Goal: Task Accomplishment & Management: Complete application form

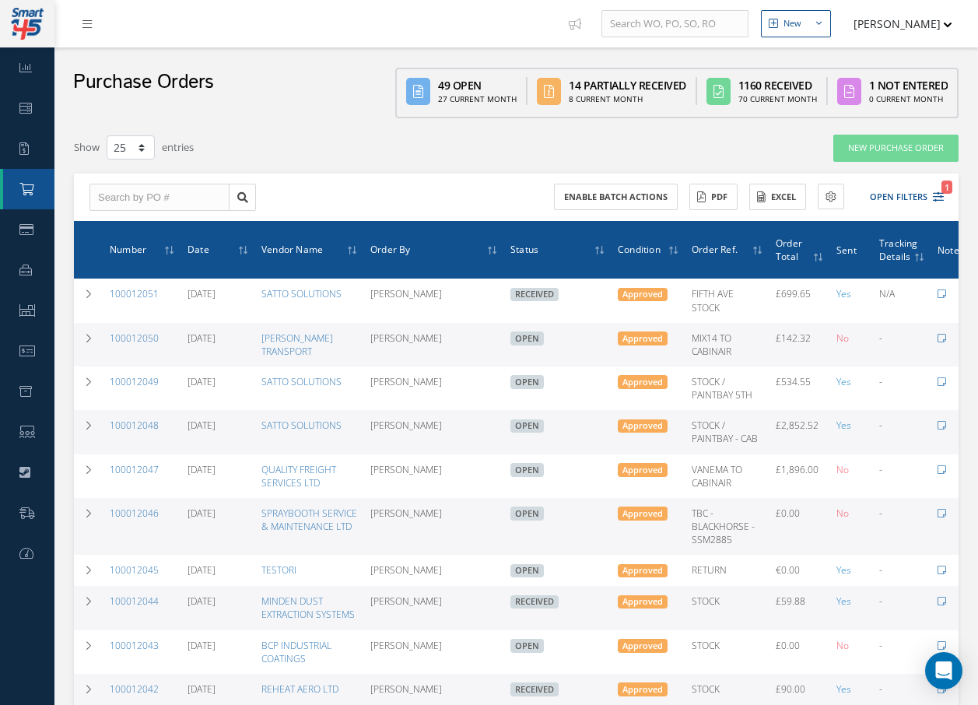
select select "25"
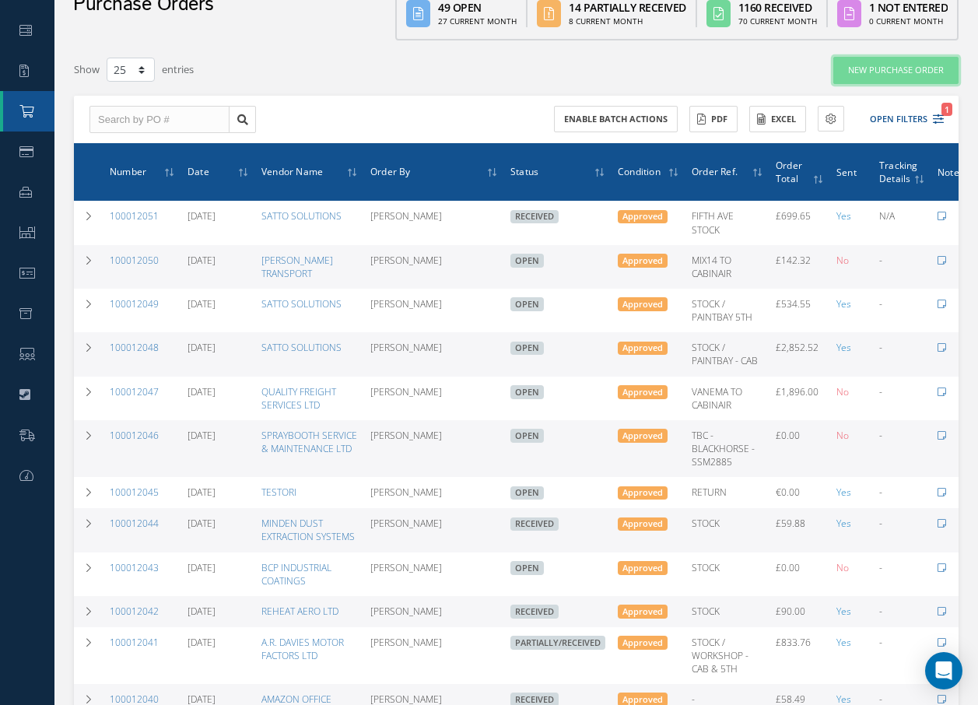
click at [879, 71] on link "New Purchase Order" at bounding box center [895, 70] width 125 height 27
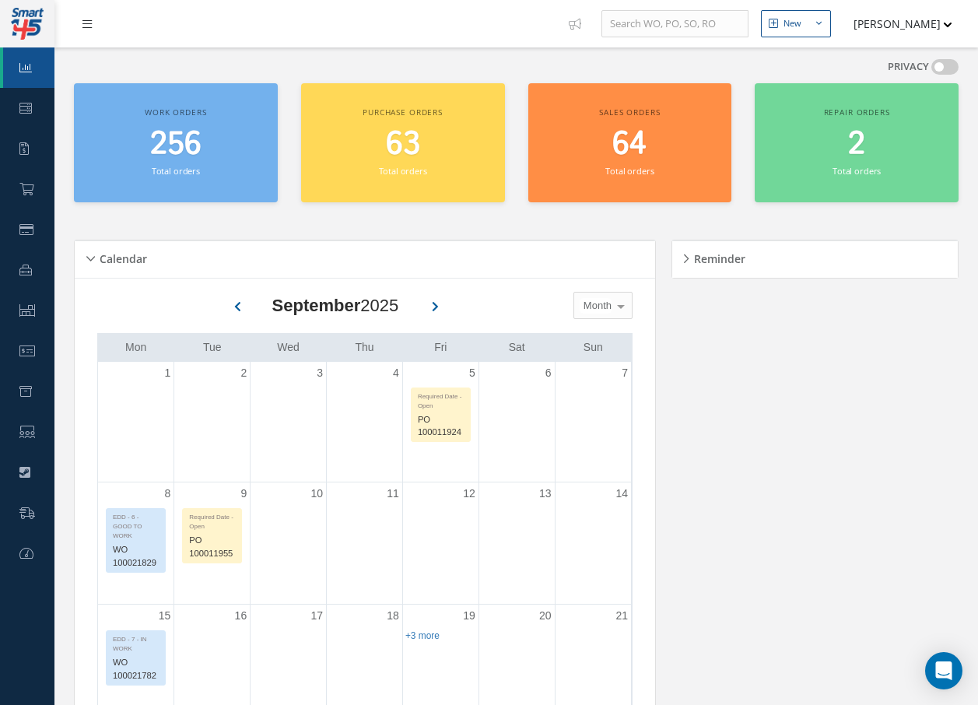
click at [92, 18] on link at bounding box center [91, 24] width 42 height 26
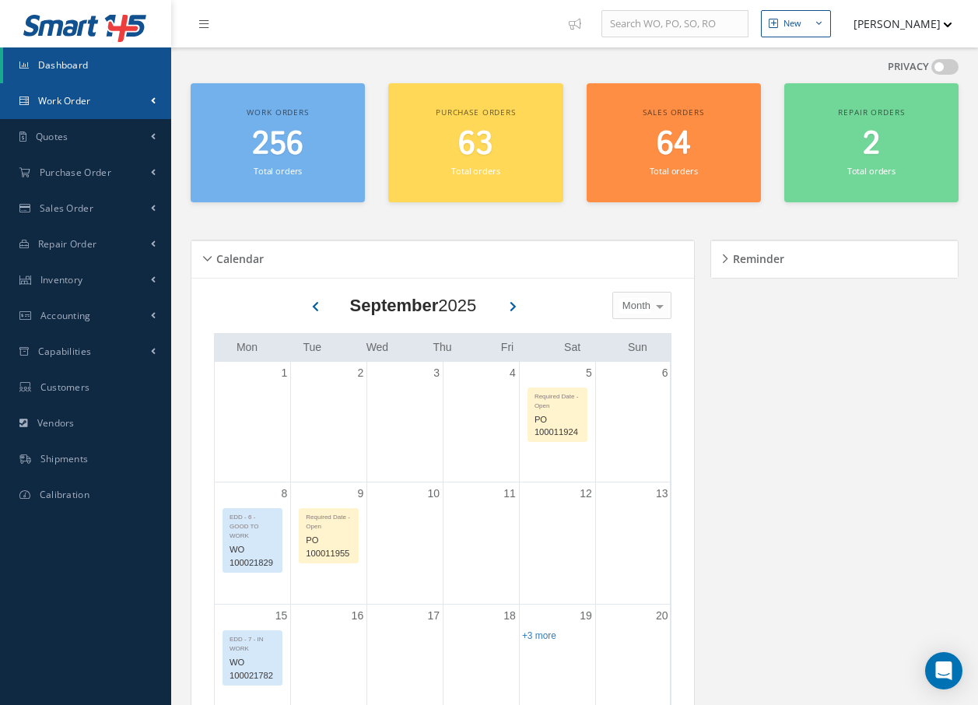
click at [96, 99] on link "Work Order" at bounding box center [85, 101] width 171 height 36
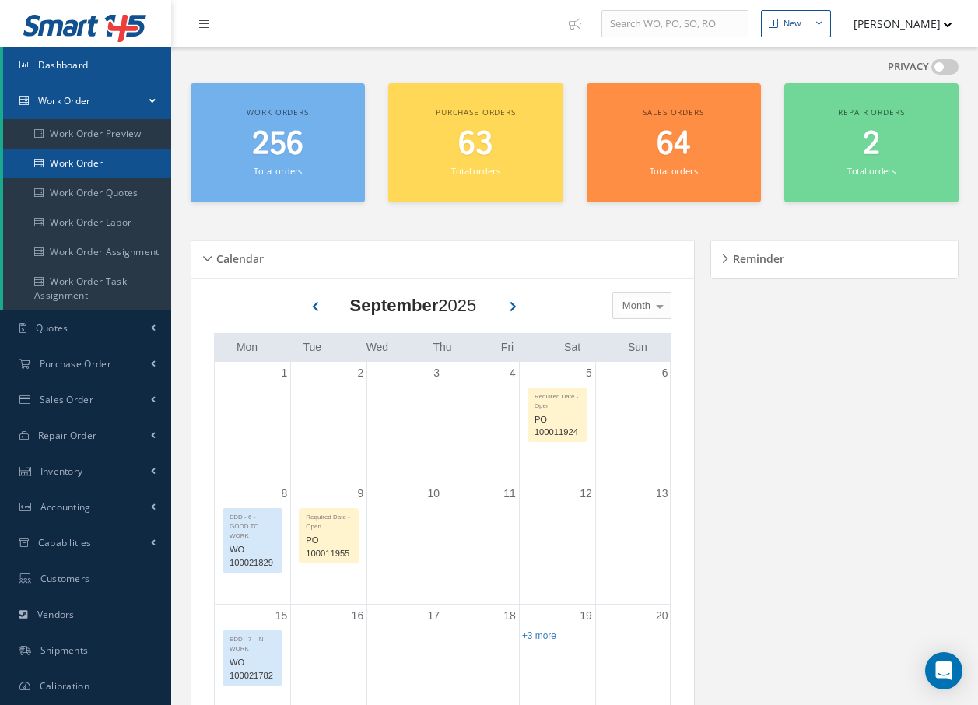
click at [98, 159] on link "Work Order" at bounding box center [87, 164] width 168 height 30
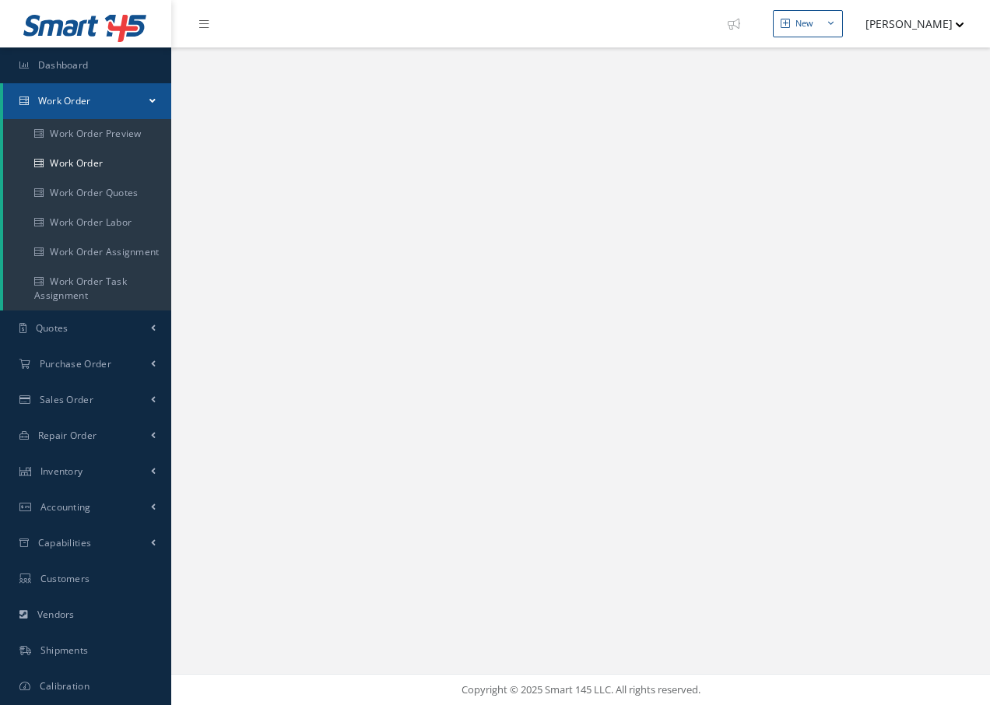
select select "25"
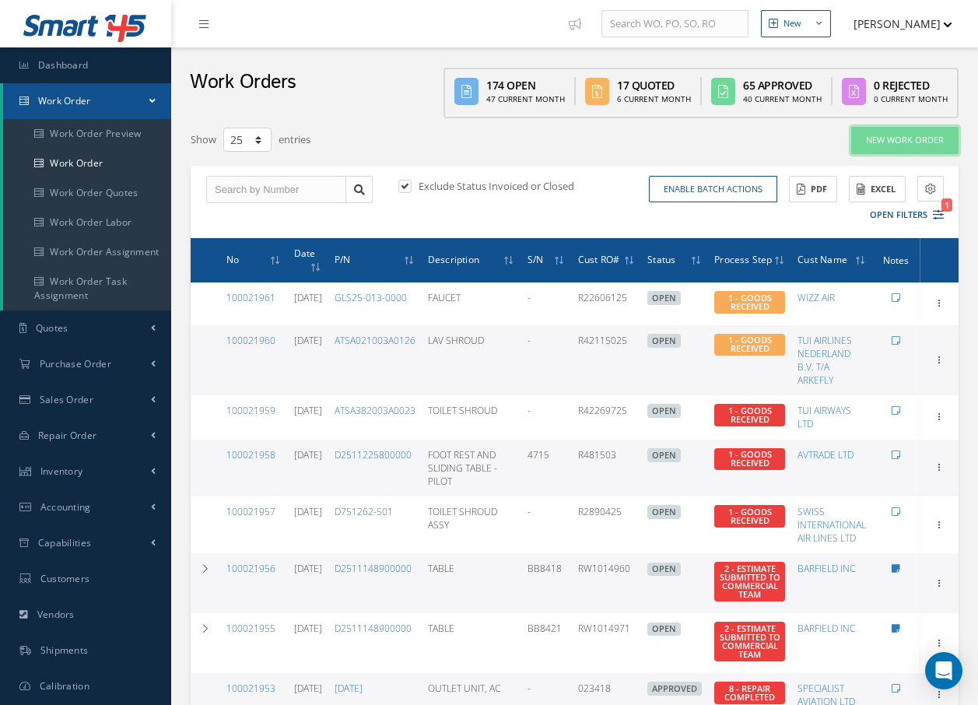
click at [896, 134] on link "New Work Order" at bounding box center [904, 140] width 107 height 27
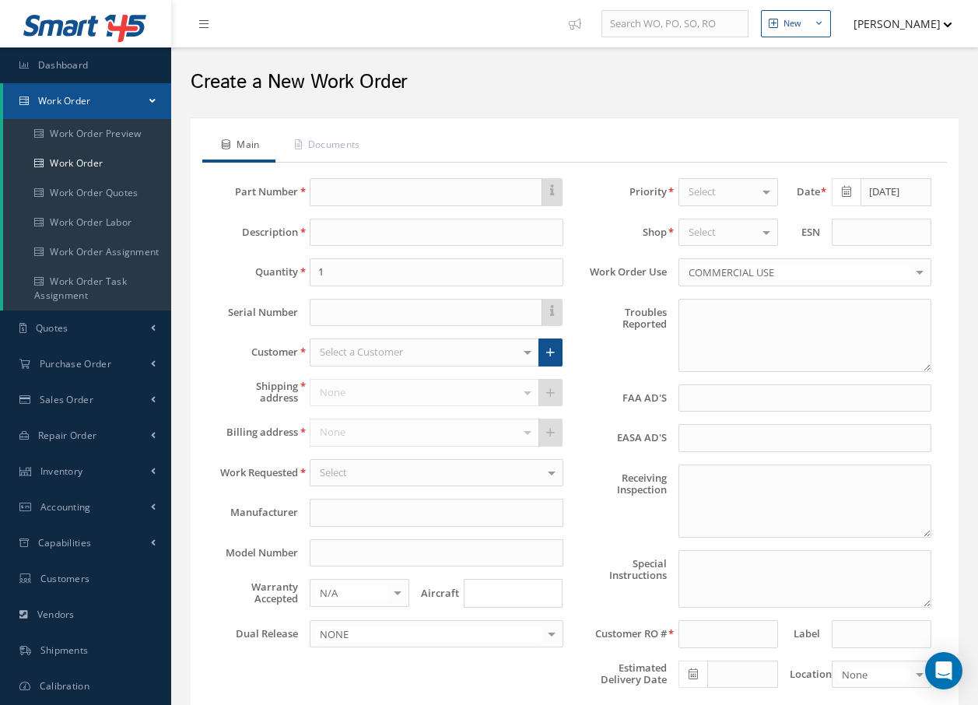
type textarea "NONE"
type input "NONE"
type textarea "NO VISUAL DAMAGE"
type textarea "PLEASE SEE R.O. FOR DETAILS"
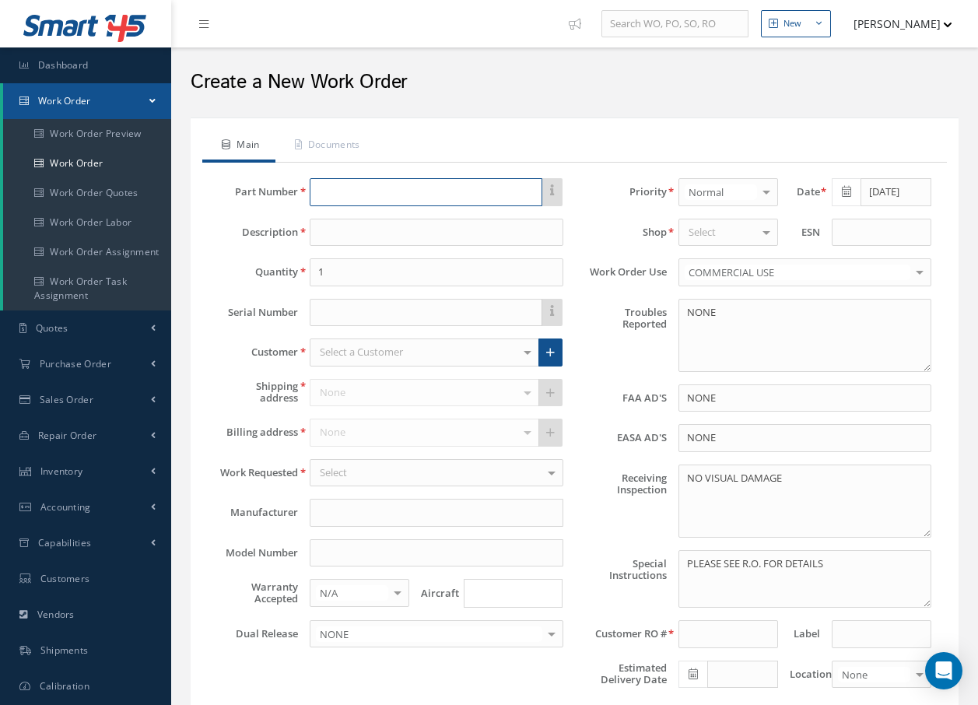
click at [502, 183] on input "text" at bounding box center [426, 192] width 232 height 28
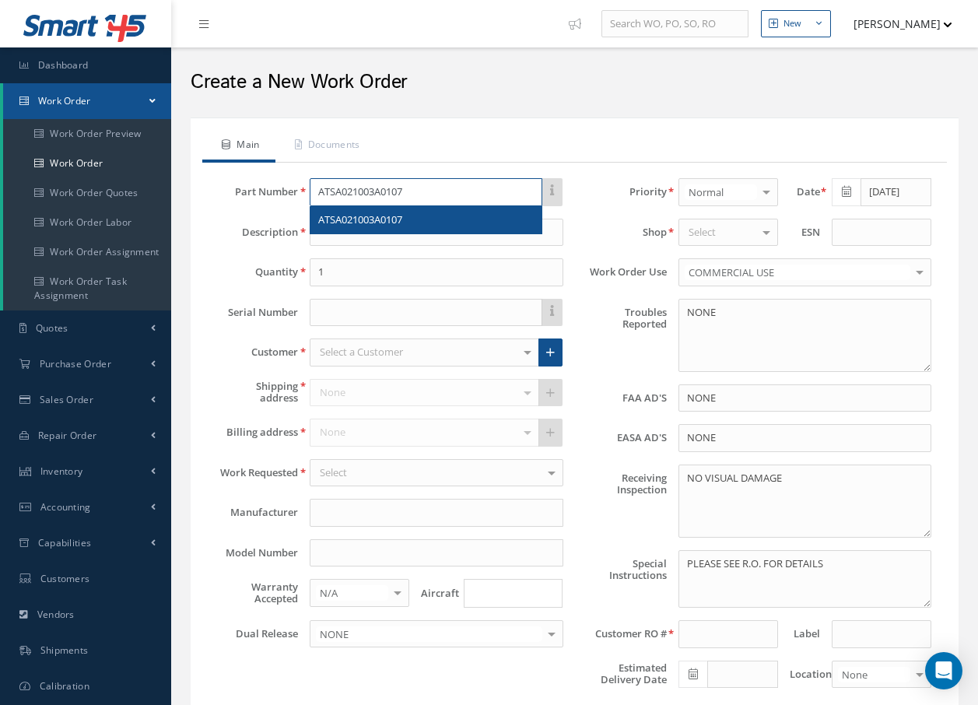
type input "ATSA021003A0107"
click at [451, 217] on div "ATSA021003A0107" at bounding box center [425, 220] width 215 height 16
type input "SHROUD"
type input "JAMCO"
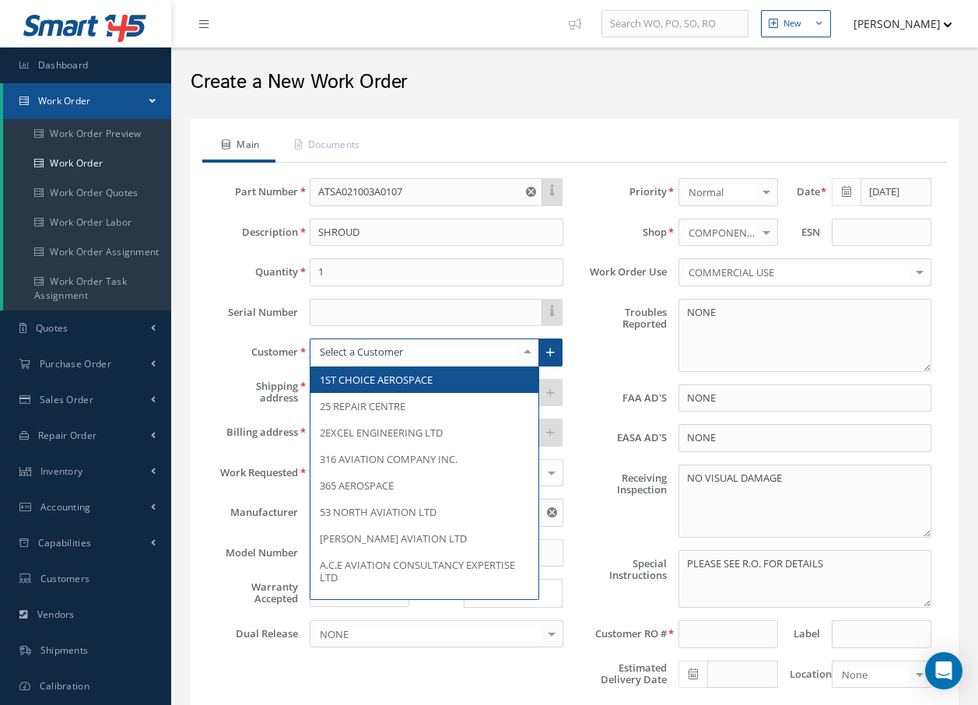
click at [528, 352] on div at bounding box center [528, 352] width 22 height 26
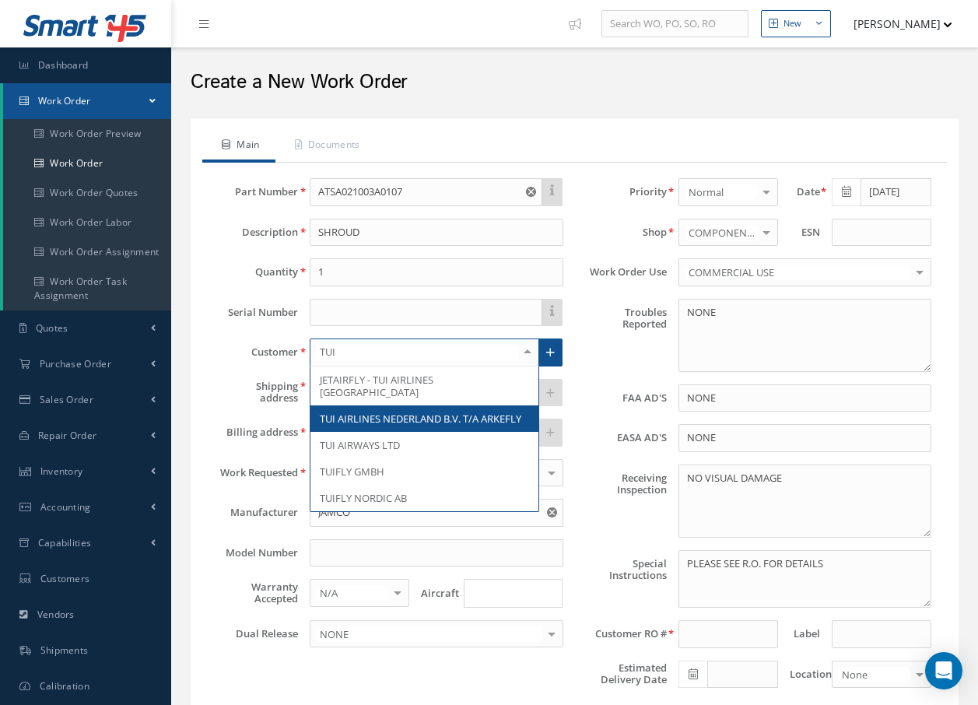
click at [394, 412] on span "TUI AIRLINES NEDERLAND B.V. T/A ARKEFLY" at bounding box center [421, 419] width 202 height 14
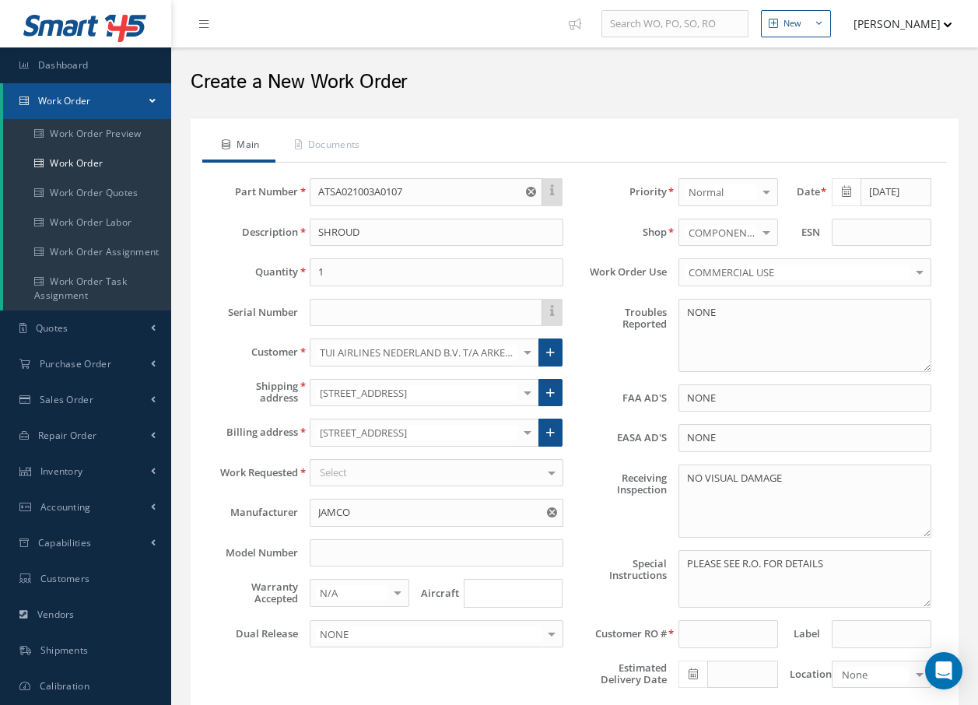
click at [525, 393] on div at bounding box center [528, 393] width 22 height 26
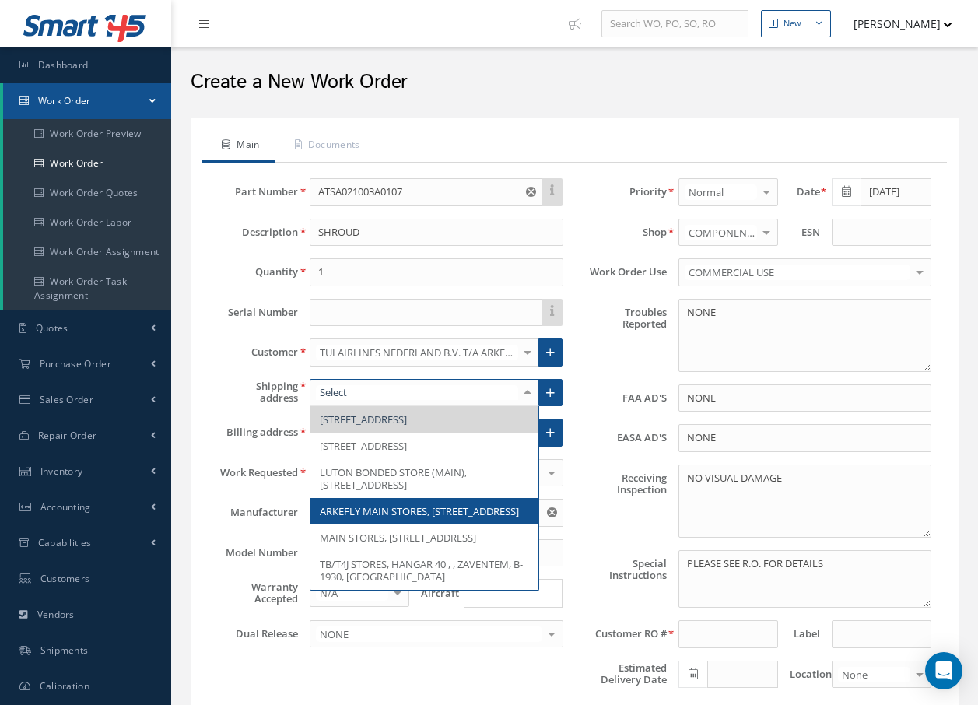
click at [483, 518] on span "ARKEFLY MAIN STORES, BREGUETLAAN 5, BA OUDE MEER, , 1438, Netherlands" at bounding box center [419, 511] width 199 height 14
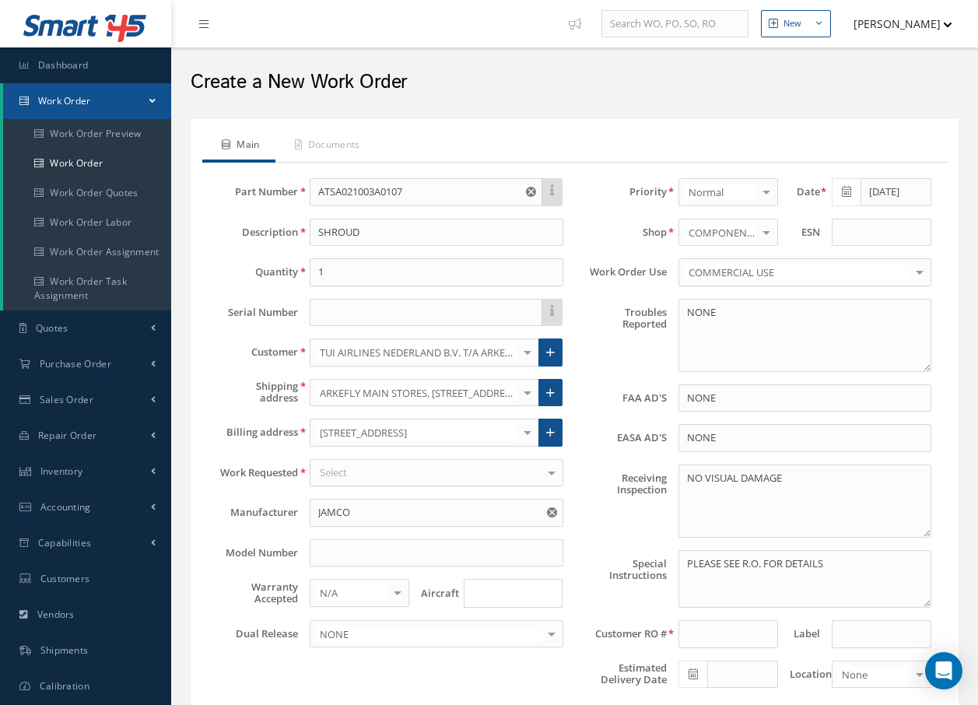
click at [530, 356] on div at bounding box center [528, 352] width 22 height 26
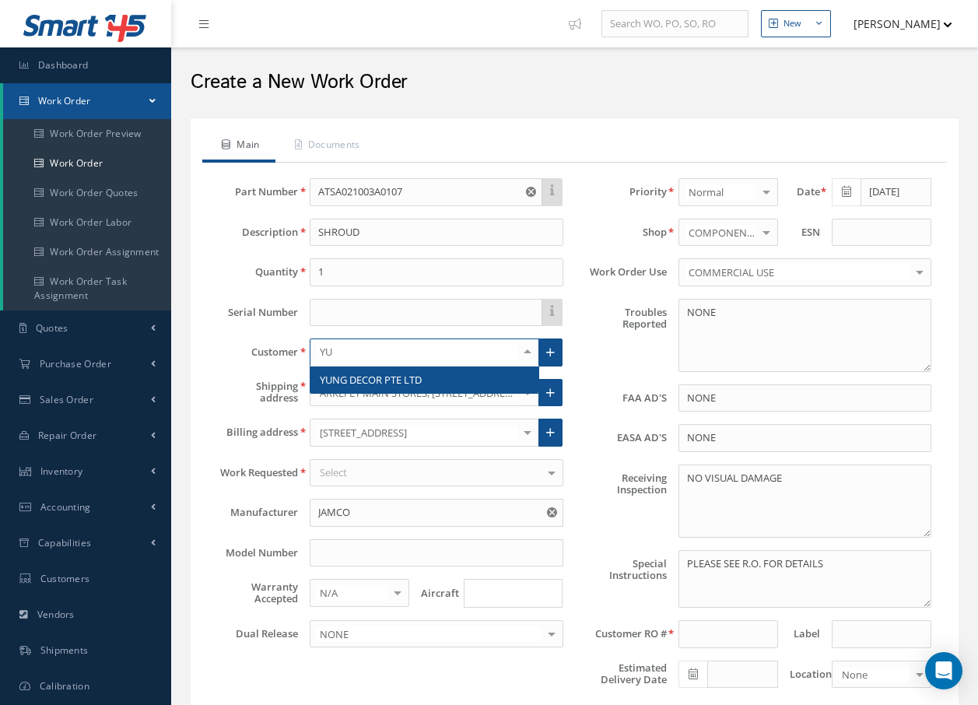
type input "Y"
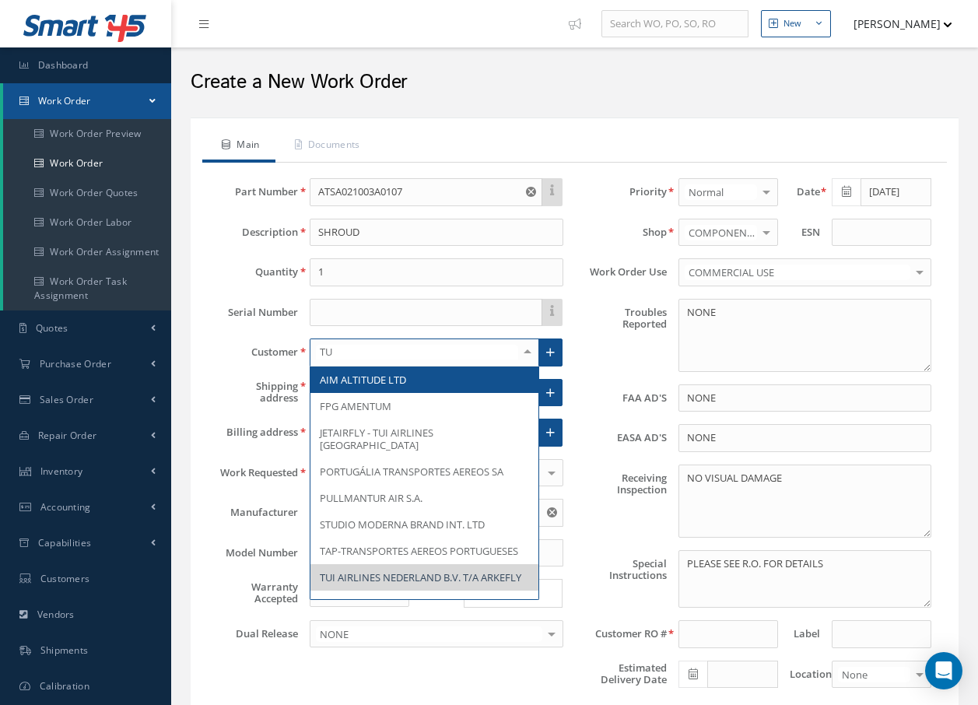
type input "TUI"
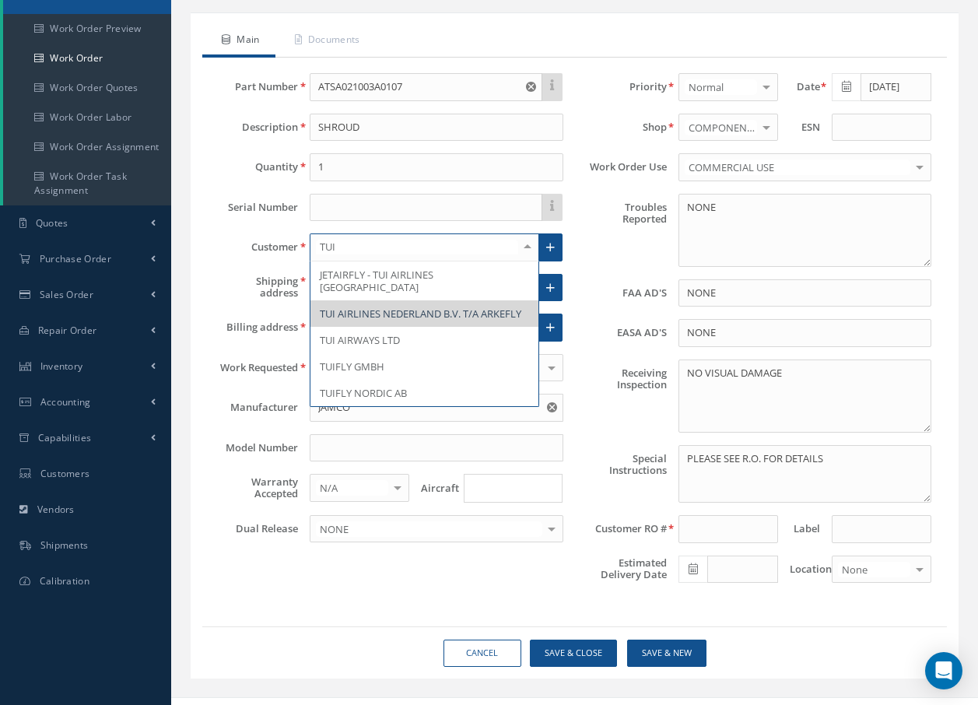
scroll to position [129, 0]
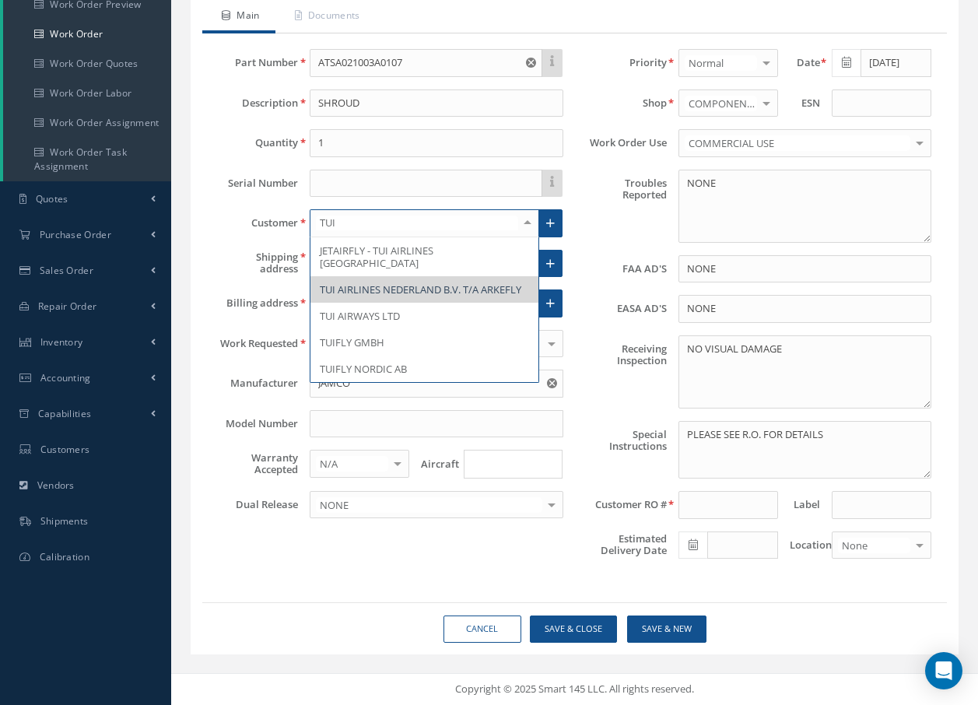
click at [479, 282] on span "TUI AIRLINES NEDERLAND B.V. T/A ARKEFLY" at bounding box center [421, 289] width 202 height 14
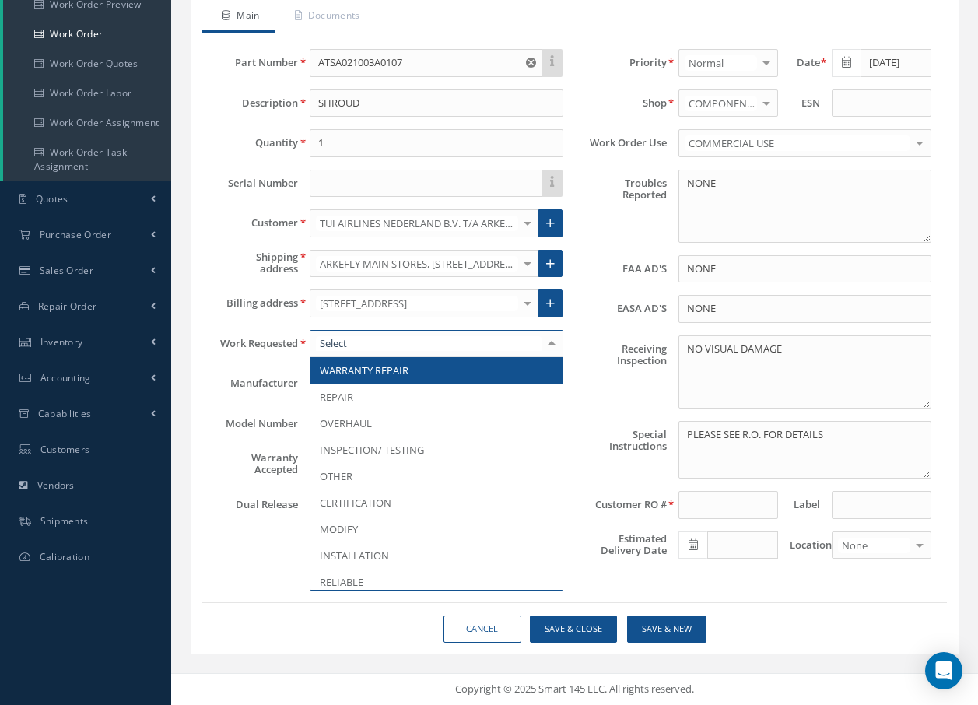
click at [470, 339] on div at bounding box center [436, 344] width 253 height 28
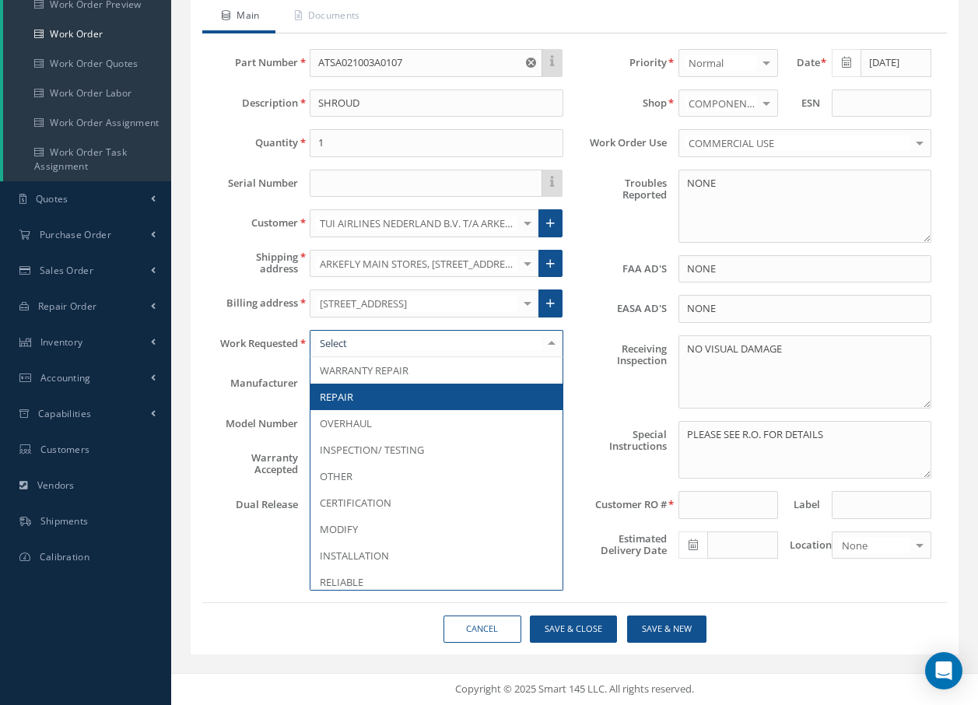
click at [330, 400] on span "REPAIR" at bounding box center [336, 397] width 33 height 14
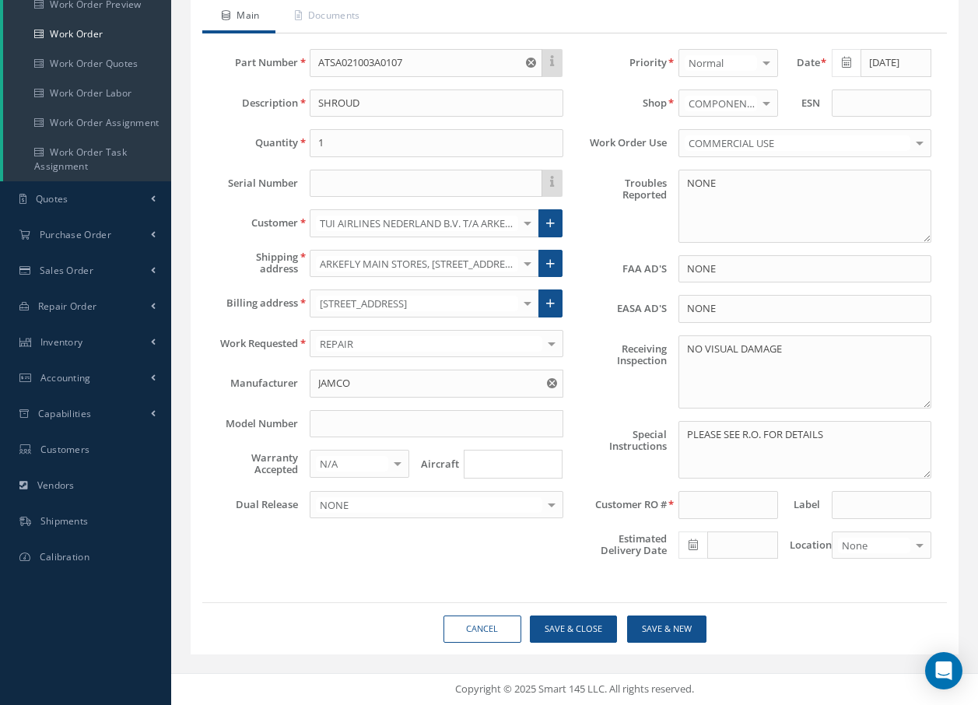
click at [482, 461] on input "Search for option" at bounding box center [510, 464] width 88 height 16
click at [512, 589] on ul "AIRBUS BOEING 737 D-AMAA 737 G-TUMM BOEING 787 737 G-TUMA 737 PH-TFN 787 G-TUIH…" at bounding box center [526, 652] width 124 height 311
click at [764, 100] on div at bounding box center [767, 103] width 22 height 26
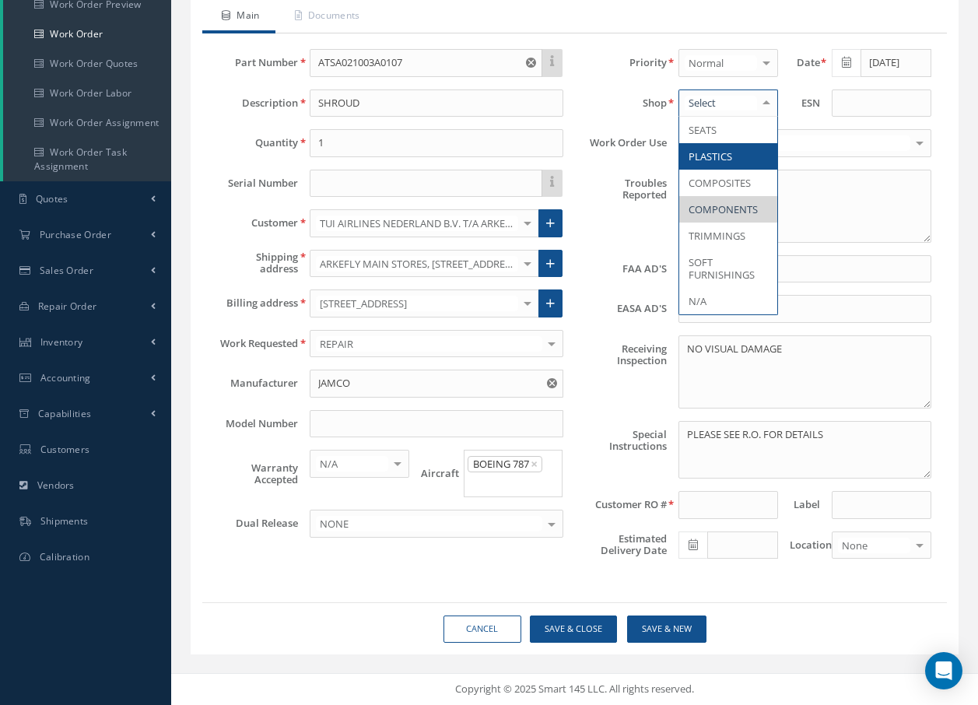
click at [725, 157] on span "PLASTICS" at bounding box center [711, 156] width 44 height 14
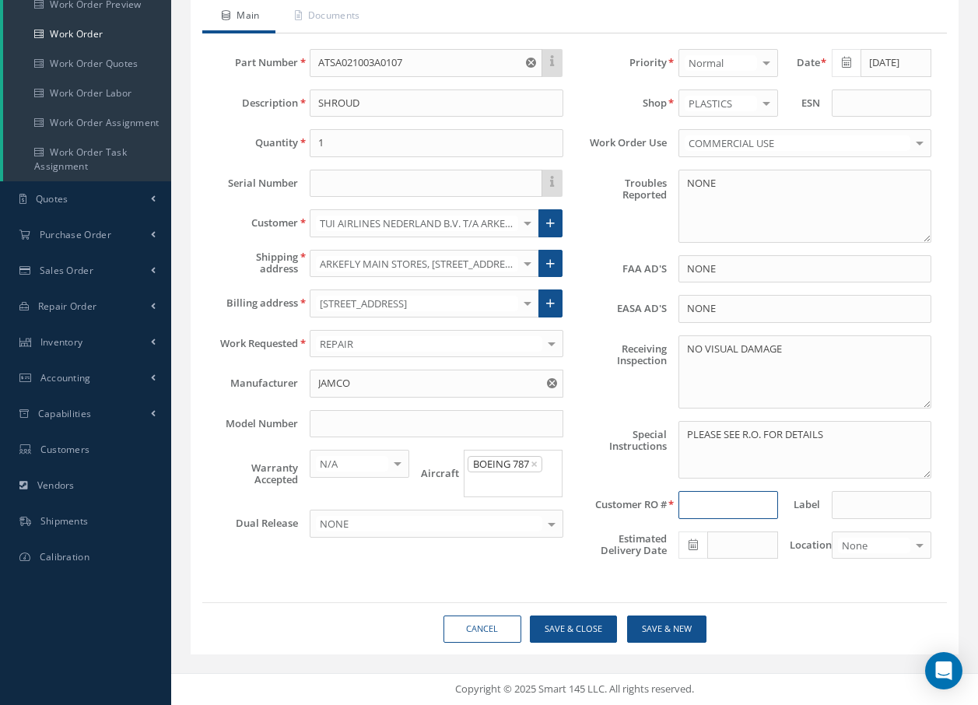
click at [728, 507] on input at bounding box center [728, 505] width 100 height 28
type input "R42205025"
click at [924, 545] on div at bounding box center [920, 545] width 22 height 26
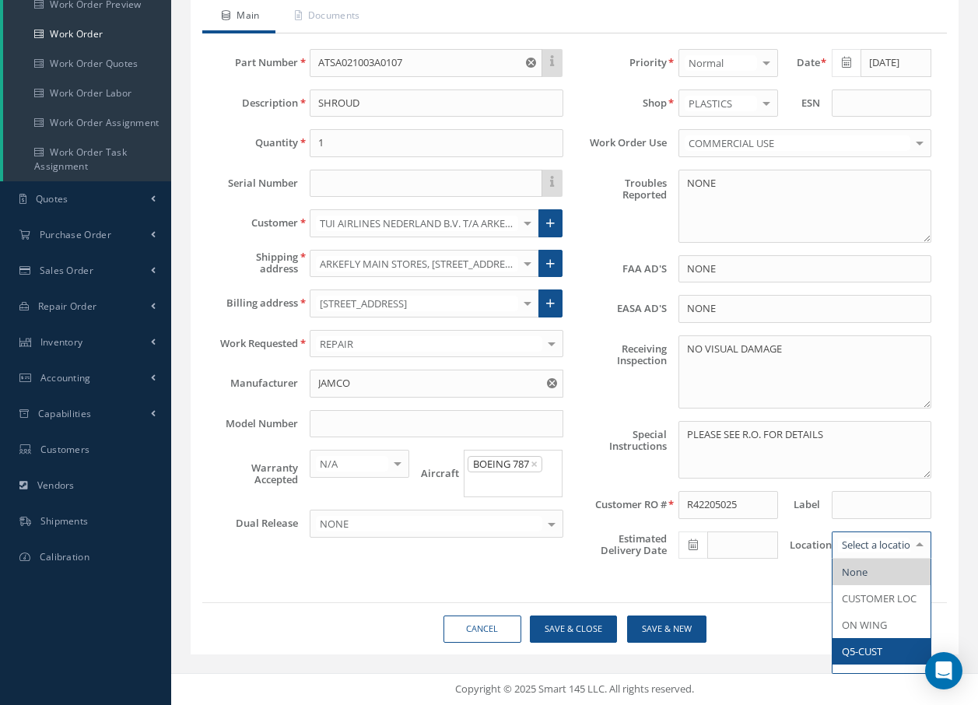
scroll to position [57, 0]
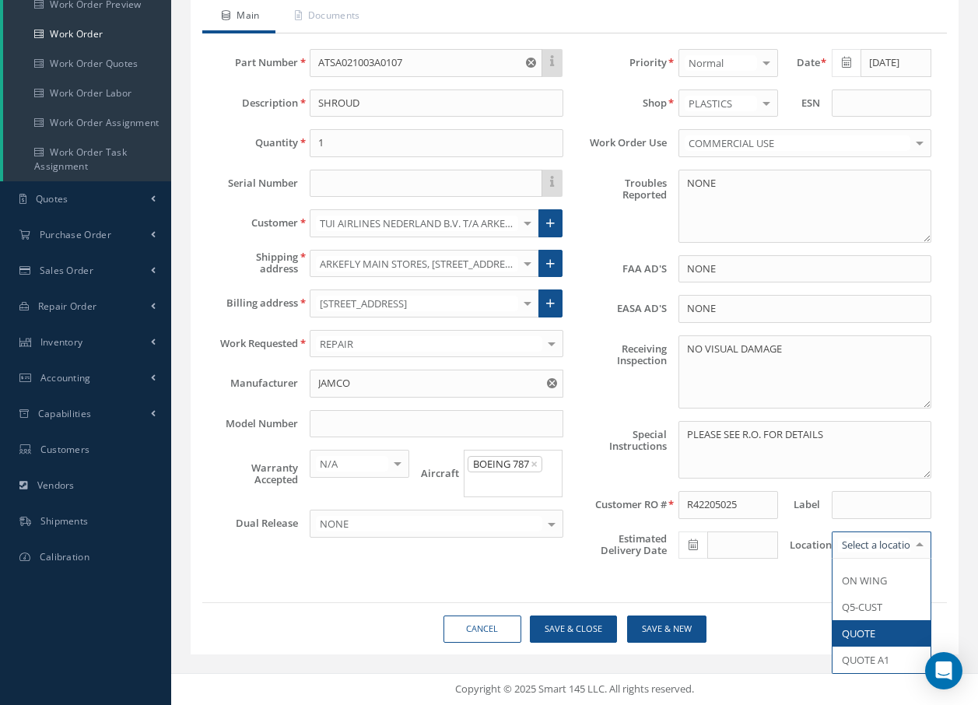
click at [907, 633] on span "QUOTE" at bounding box center [882, 633] width 98 height 26
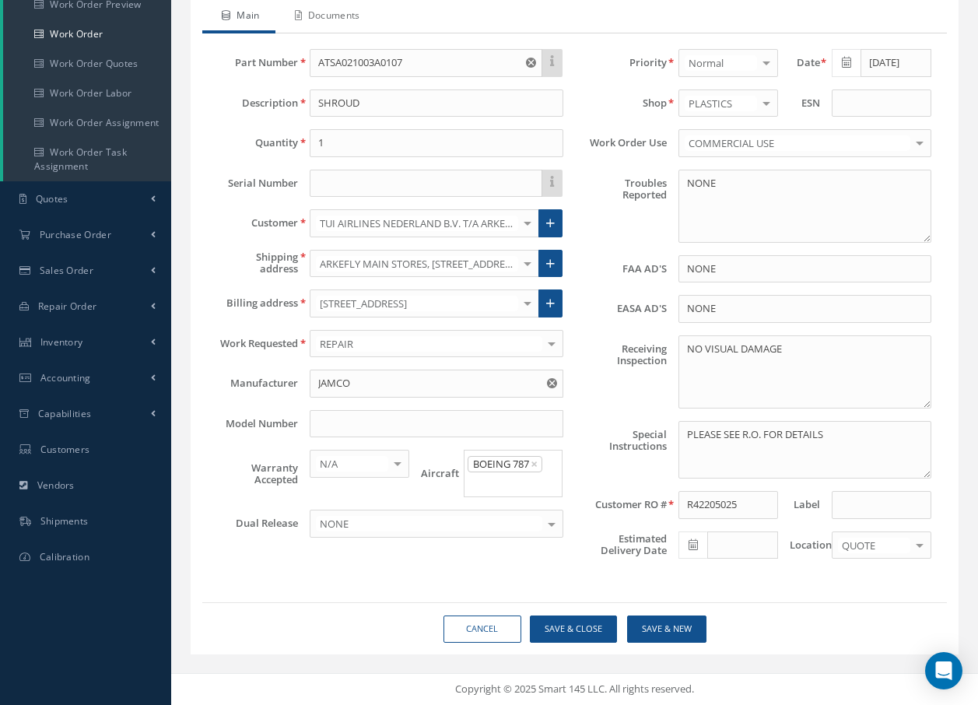
click at [356, 14] on link "Documents" at bounding box center [325, 17] width 100 height 33
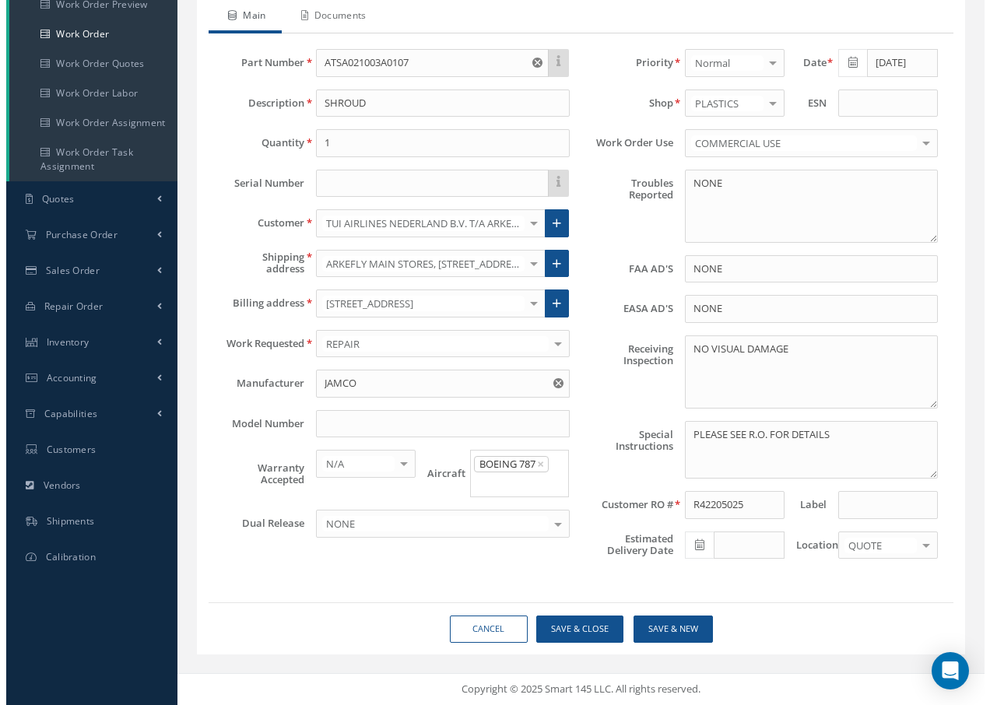
scroll to position [0, 0]
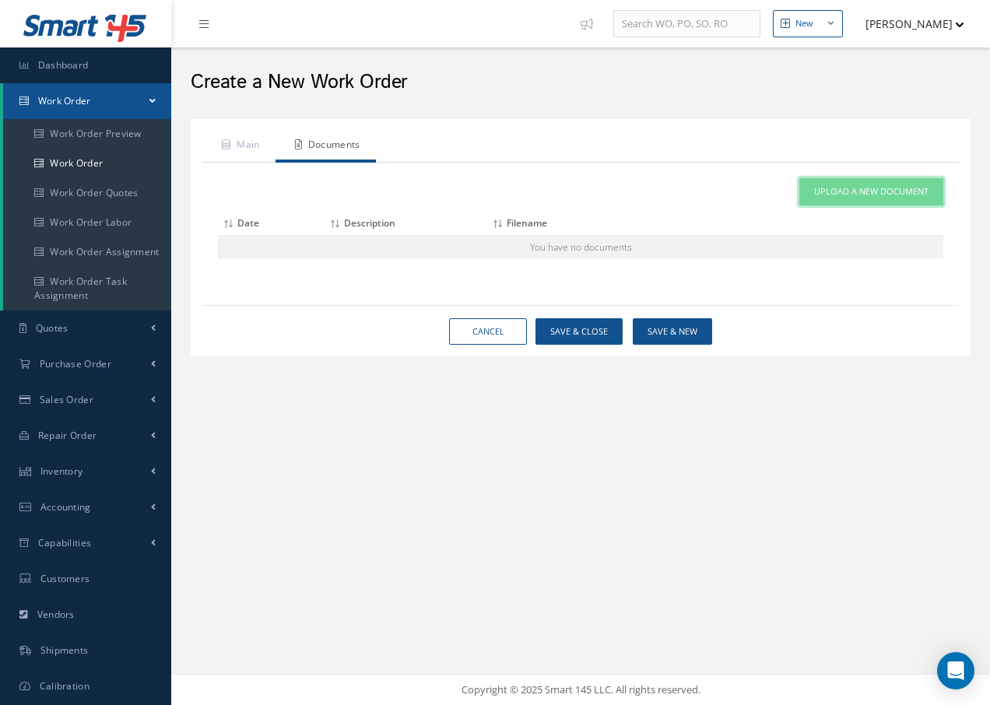
click at [827, 192] on span "Upload a New Document" at bounding box center [871, 191] width 114 height 13
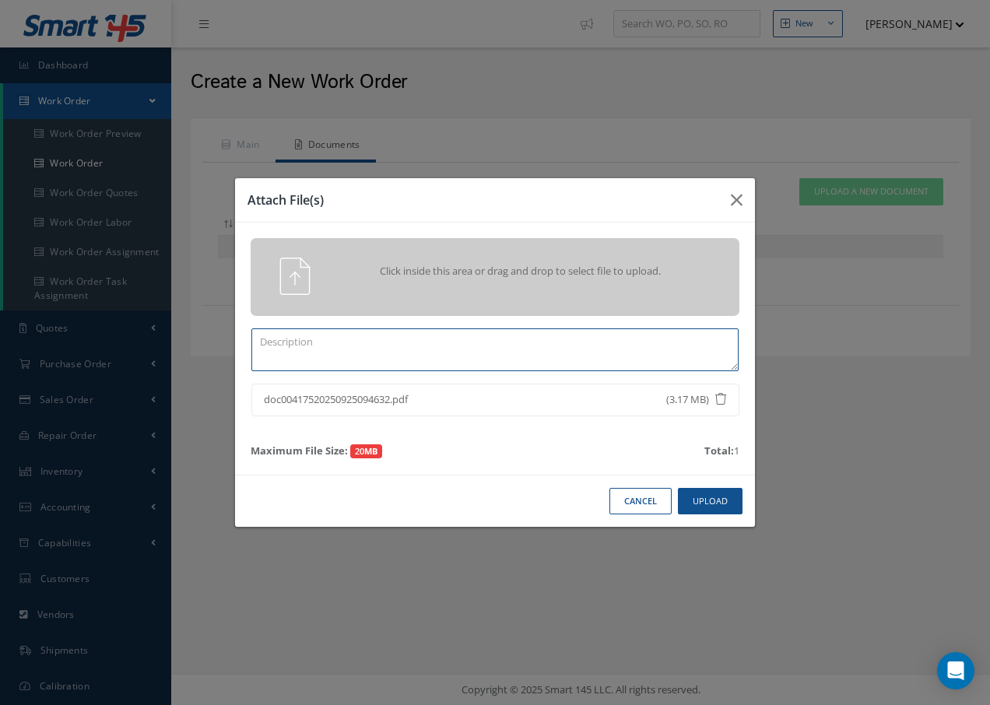
click at [405, 340] on textarea at bounding box center [494, 349] width 487 height 43
type textarea "R/0"
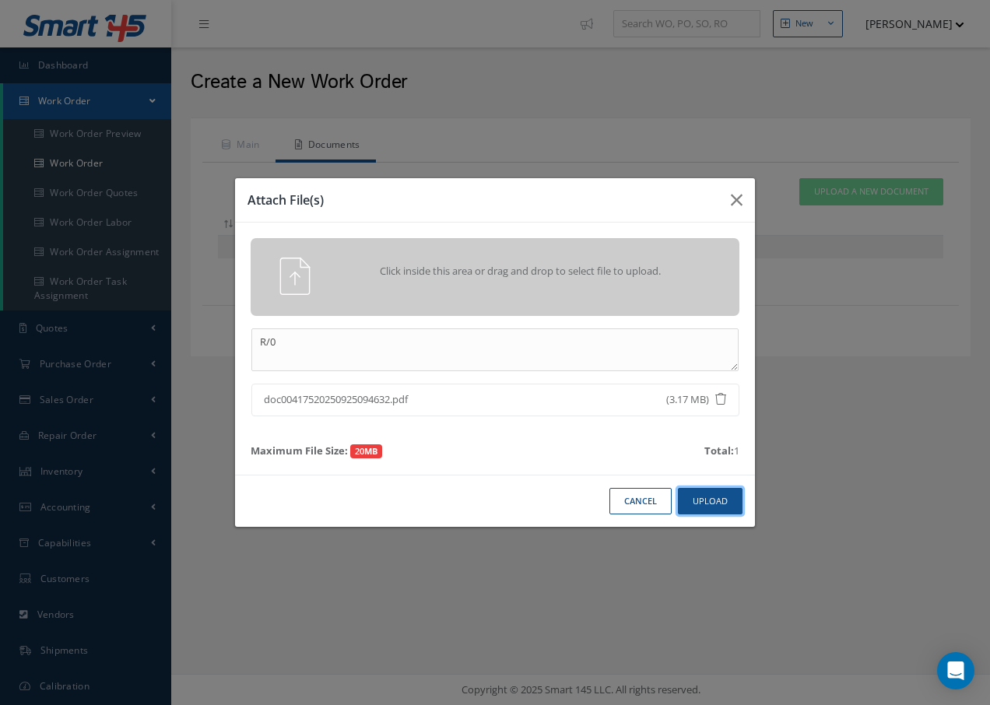
click at [731, 498] on button "Upload" at bounding box center [710, 501] width 65 height 27
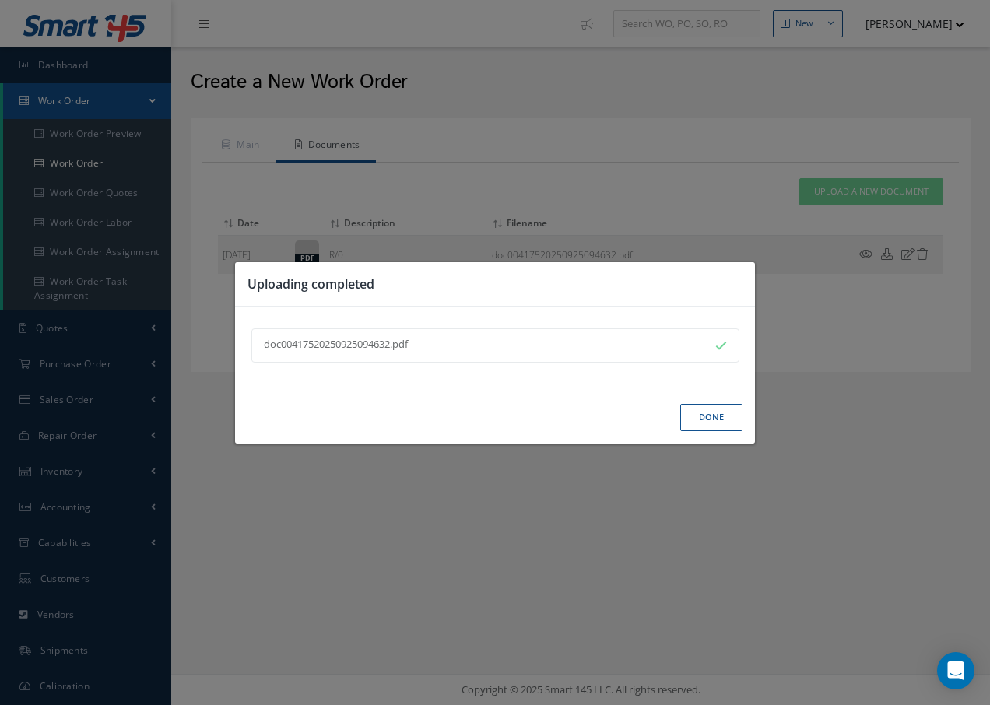
click at [727, 417] on button "Done" at bounding box center [711, 417] width 62 height 27
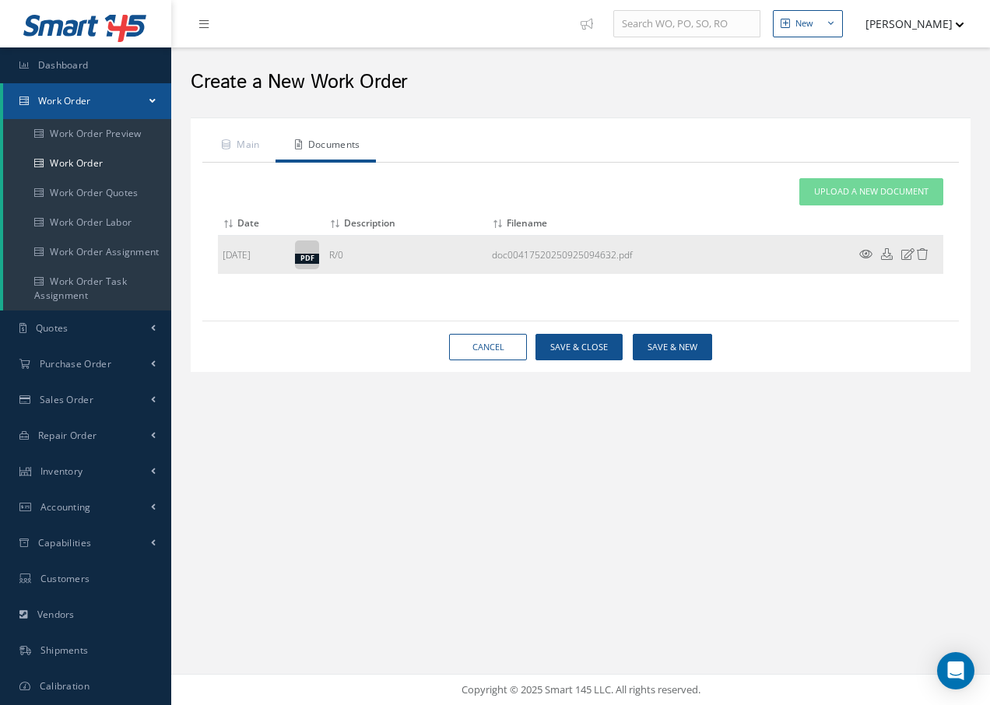
click at [865, 253] on icon at bounding box center [865, 254] width 13 height 12
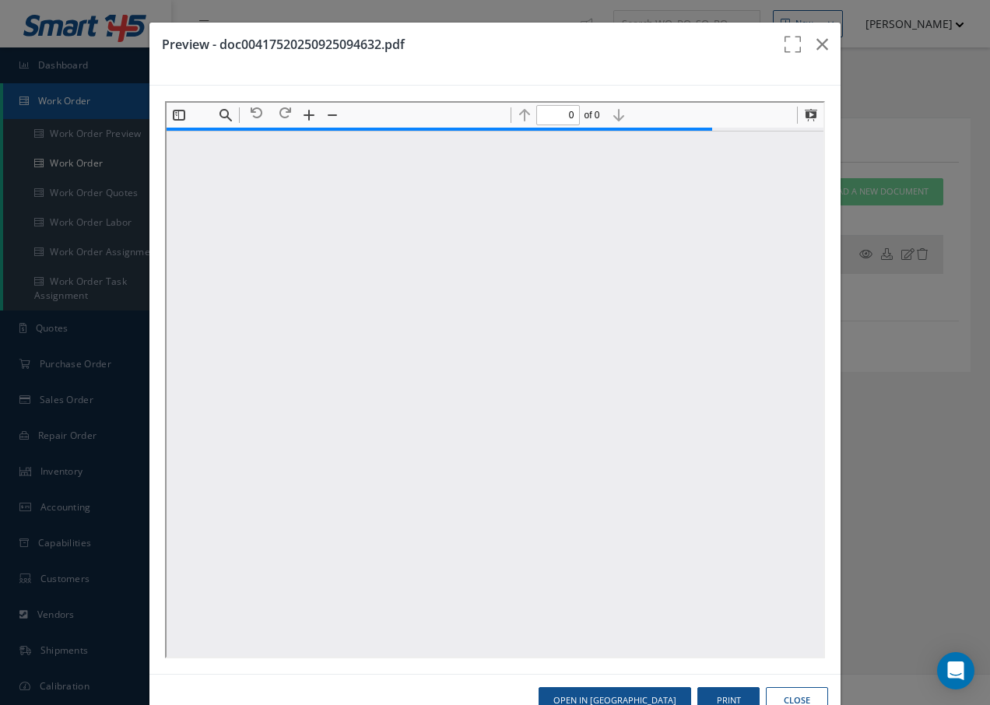
type input "1"
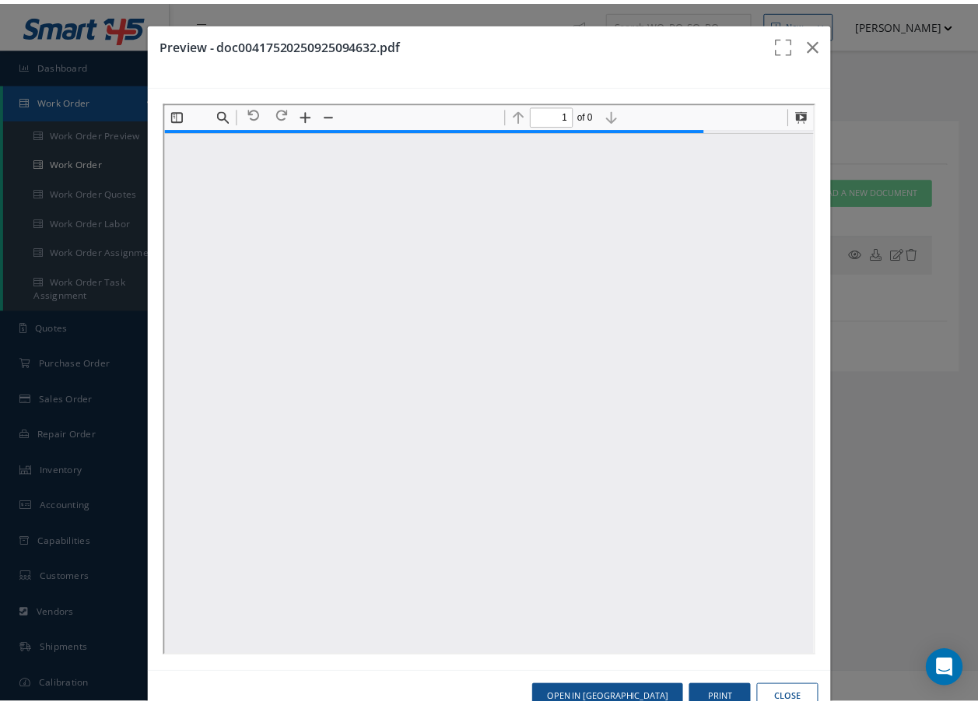
scroll to position [8, 0]
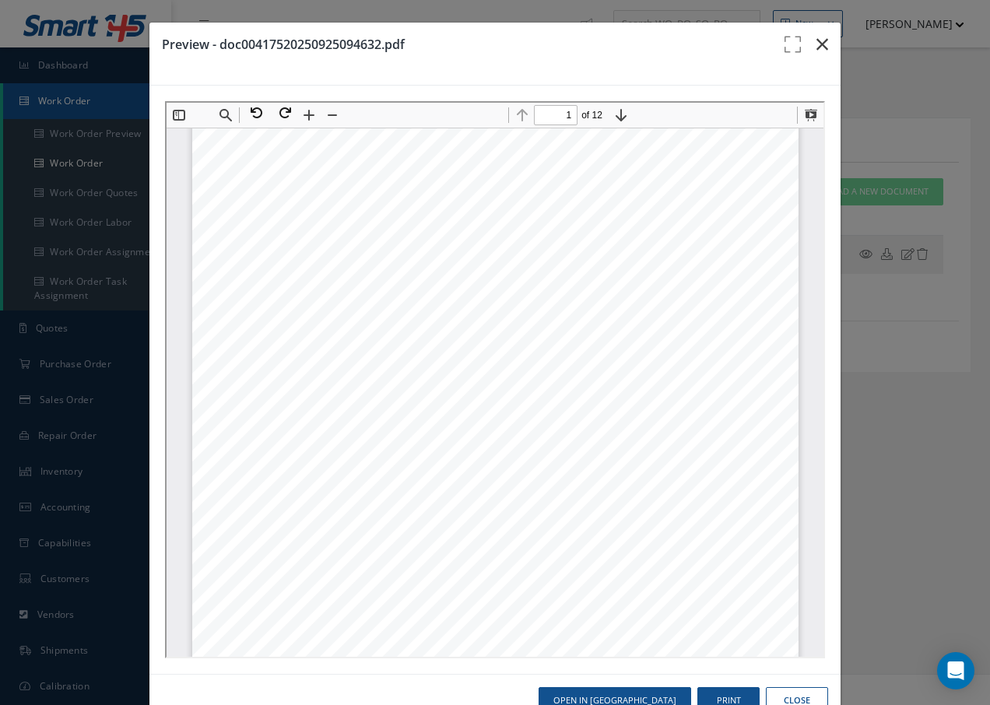
click at [816, 46] on icon "button" at bounding box center [822, 44] width 12 height 19
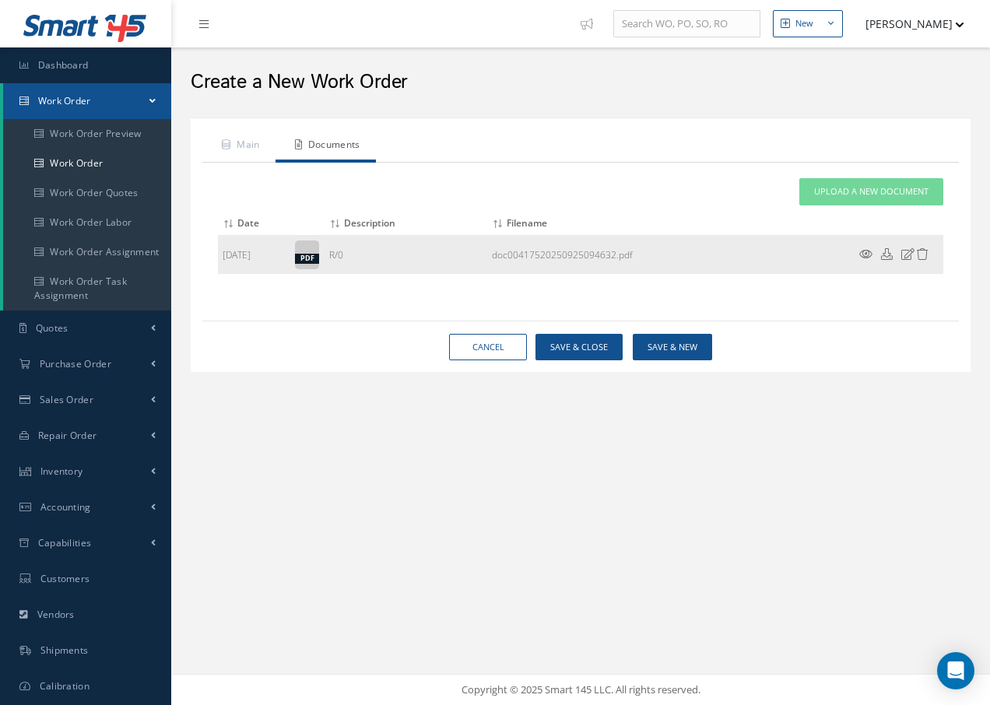
click at [906, 254] on icon at bounding box center [907, 254] width 13 height 12
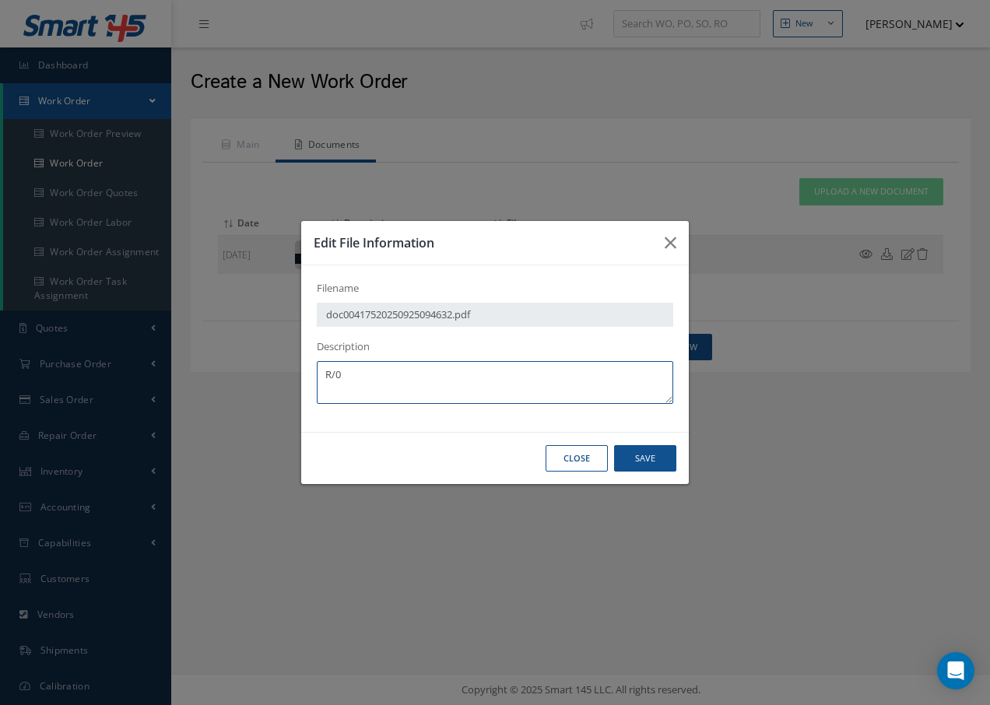
click at [414, 381] on textarea "R/0" at bounding box center [495, 382] width 356 height 43
type textarea "R/0 AND CERTS"
click at [651, 454] on button "Save" at bounding box center [645, 458] width 62 height 27
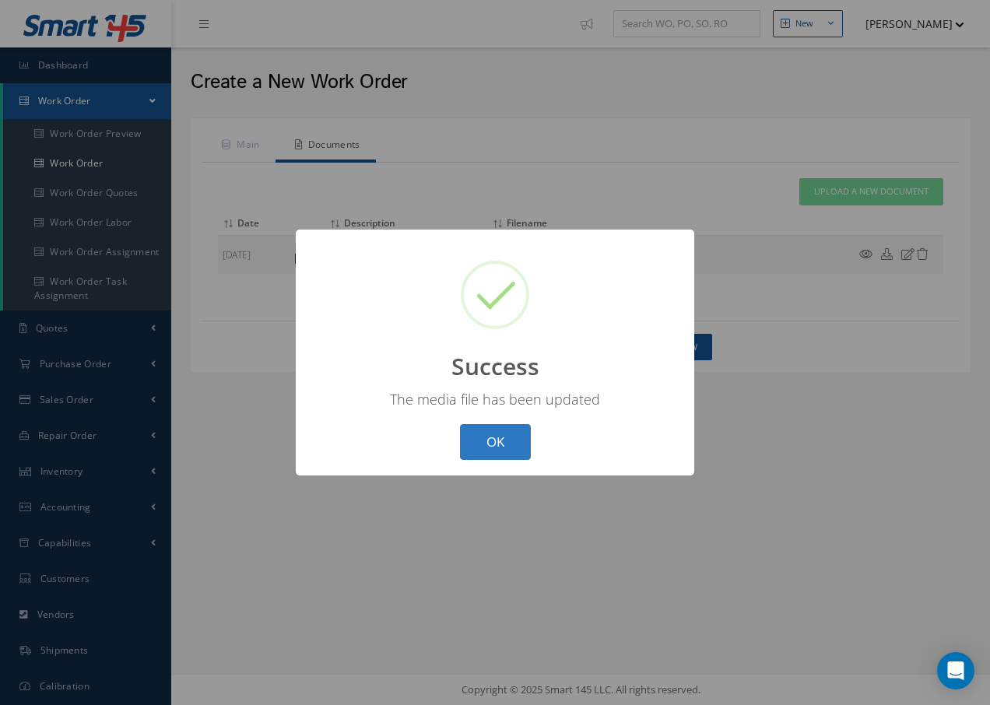
click at [510, 439] on button "OK" at bounding box center [495, 442] width 71 height 37
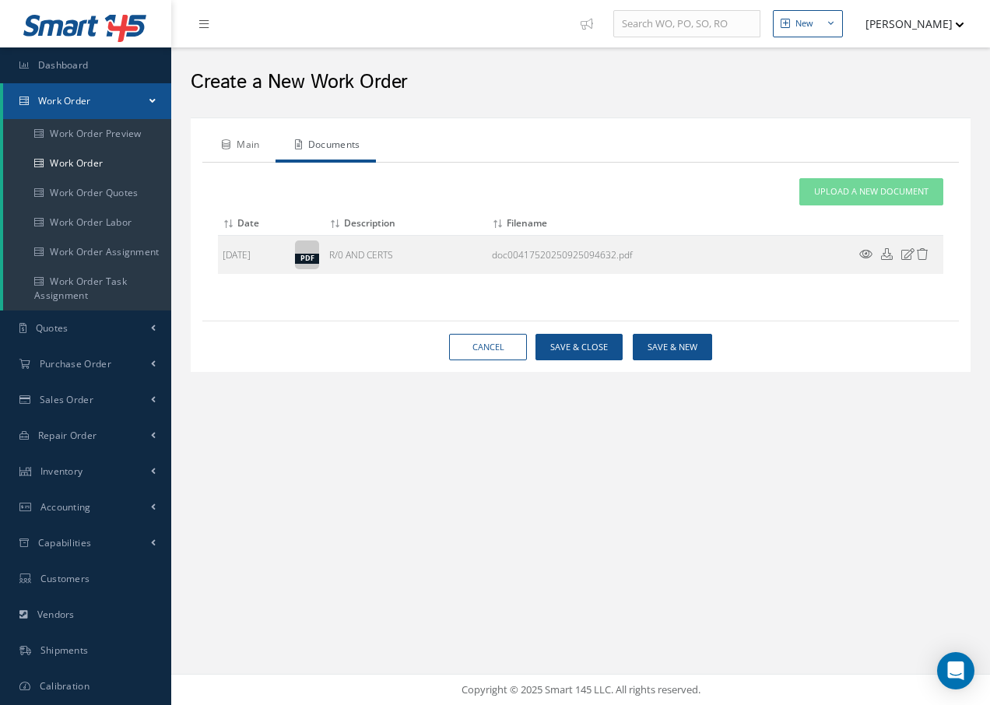
click at [253, 143] on link "Main" at bounding box center [238, 146] width 73 height 33
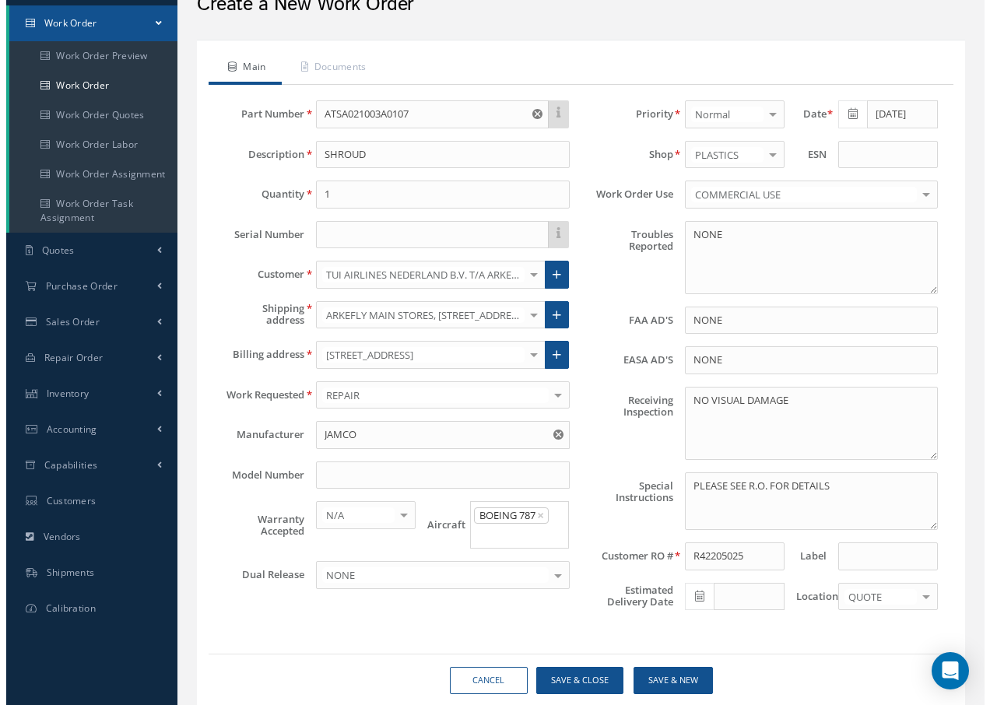
scroll to position [129, 0]
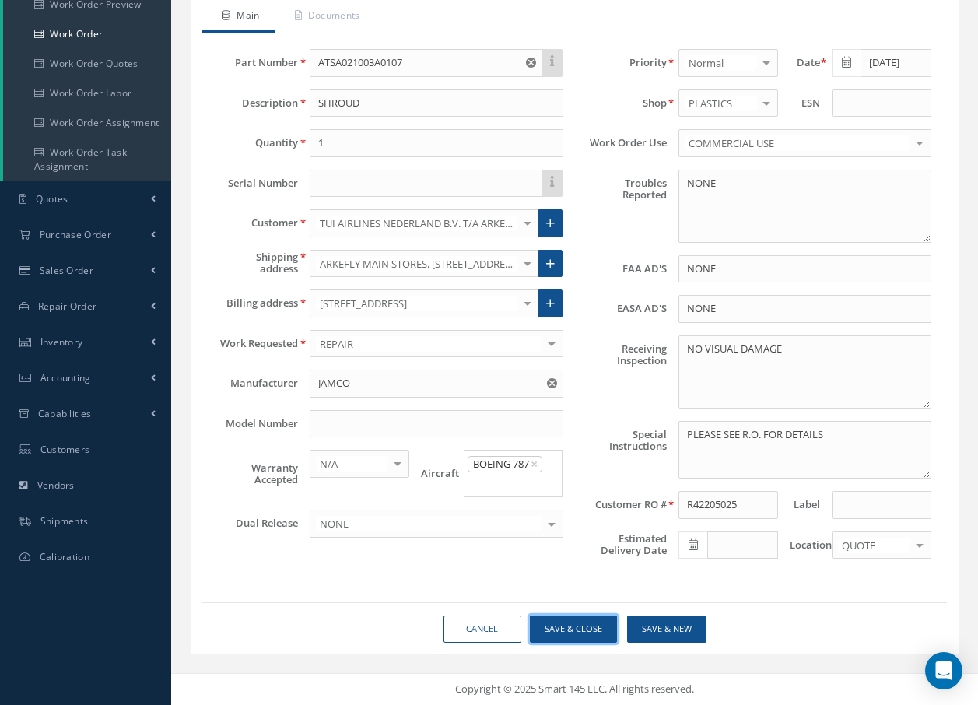
click at [584, 626] on button "Save & Close" at bounding box center [573, 628] width 87 height 27
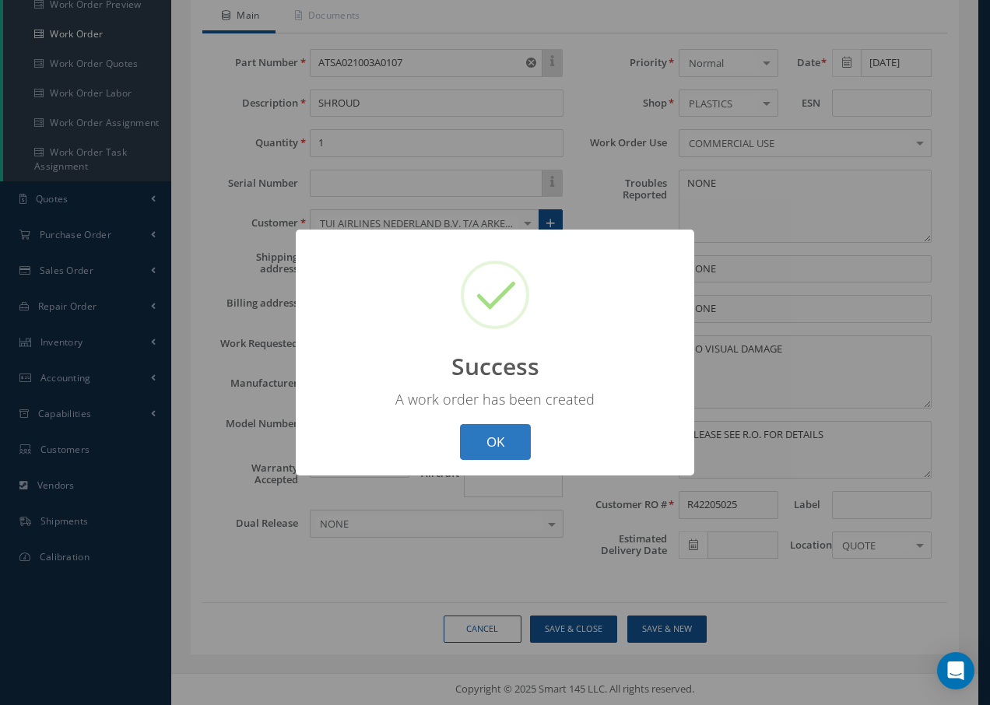
click at [507, 440] on button "OK" at bounding box center [495, 442] width 71 height 37
select select "25"
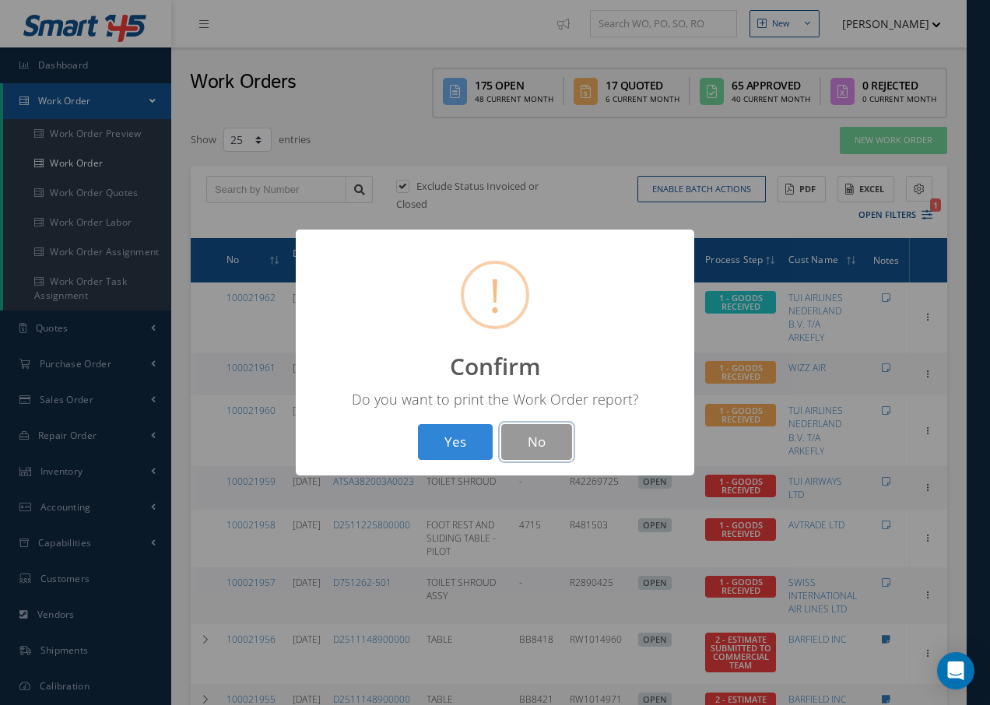
click at [531, 442] on button "No" at bounding box center [536, 442] width 71 height 37
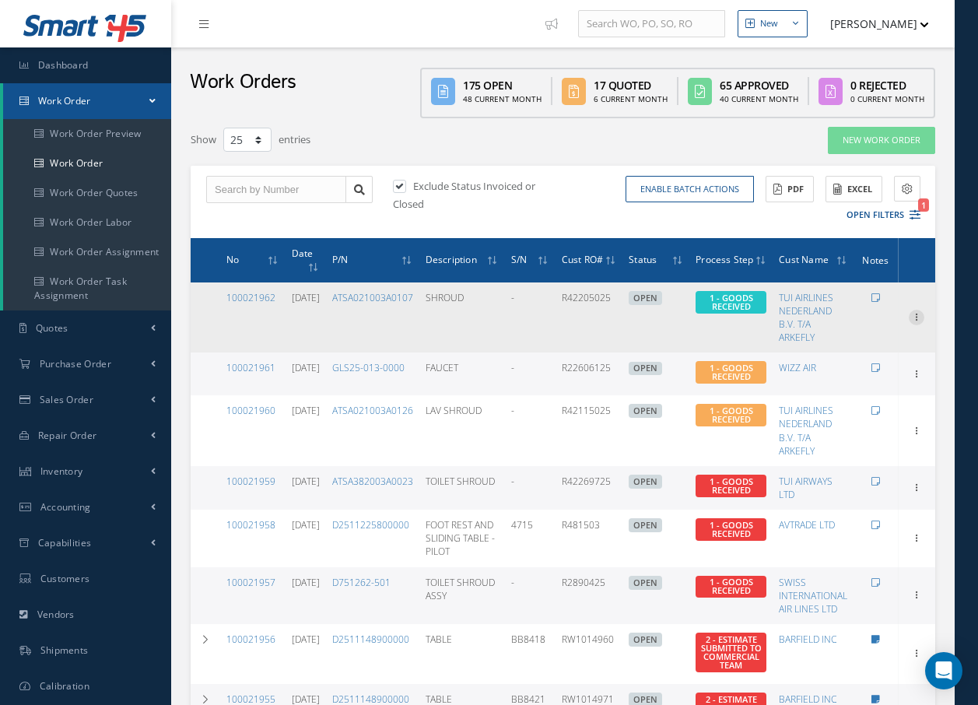
click at [920, 314] on icon at bounding box center [917, 316] width 16 height 12
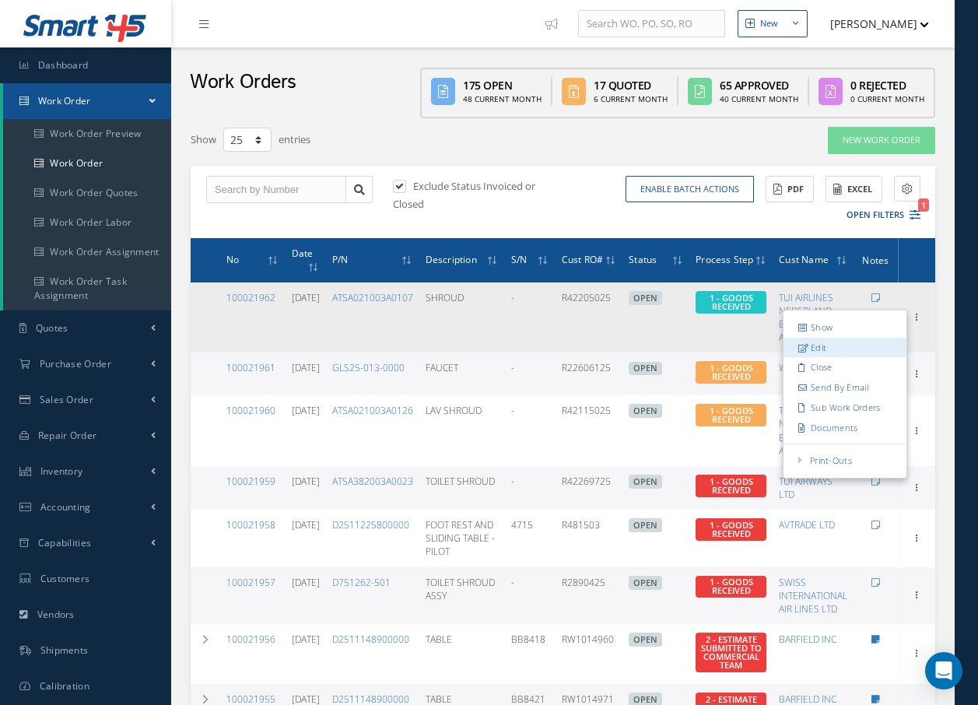
click at [835, 345] on link "Edit" at bounding box center [845, 348] width 123 height 20
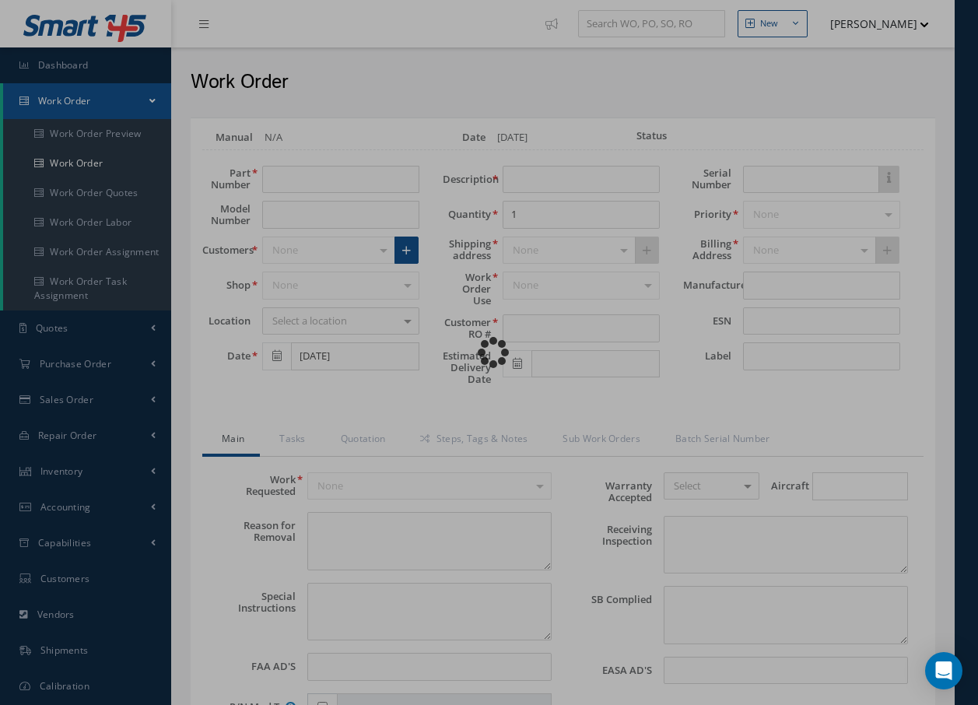
type input "ATSA021003A0107"
type input "SHROUD"
type input "R42205025"
type textarea "NONE"
type textarea "PLEASE SEE R.O. FOR DETAILS"
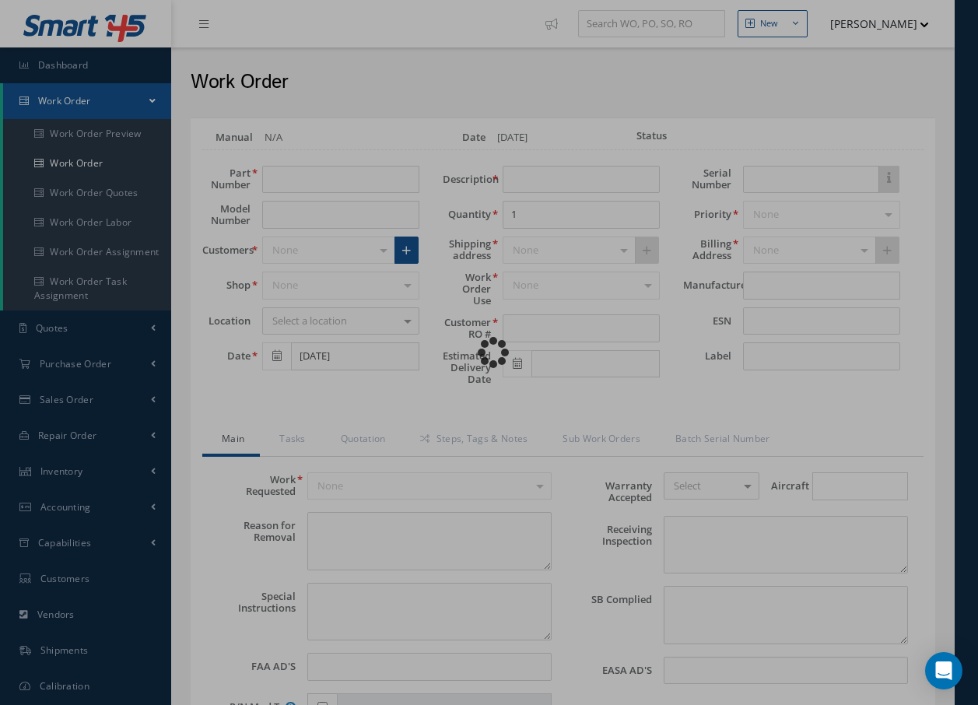
type input "NONE"
type textarea "NO VISUAL DAMAGE"
type textarea "NONE"
type input "NONE"
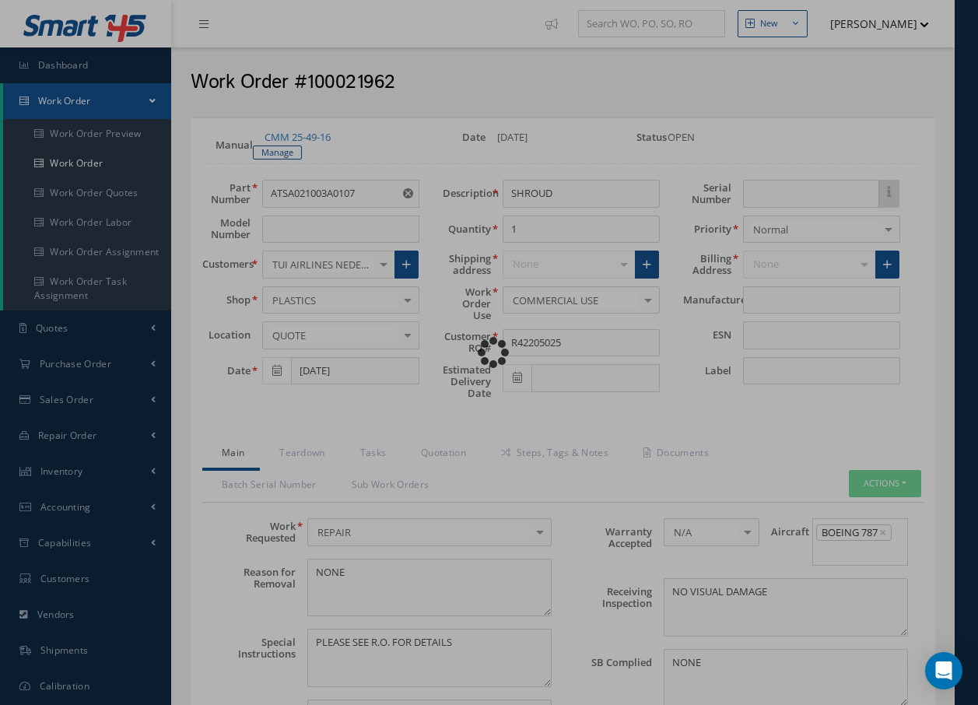
type input "JAMCO"
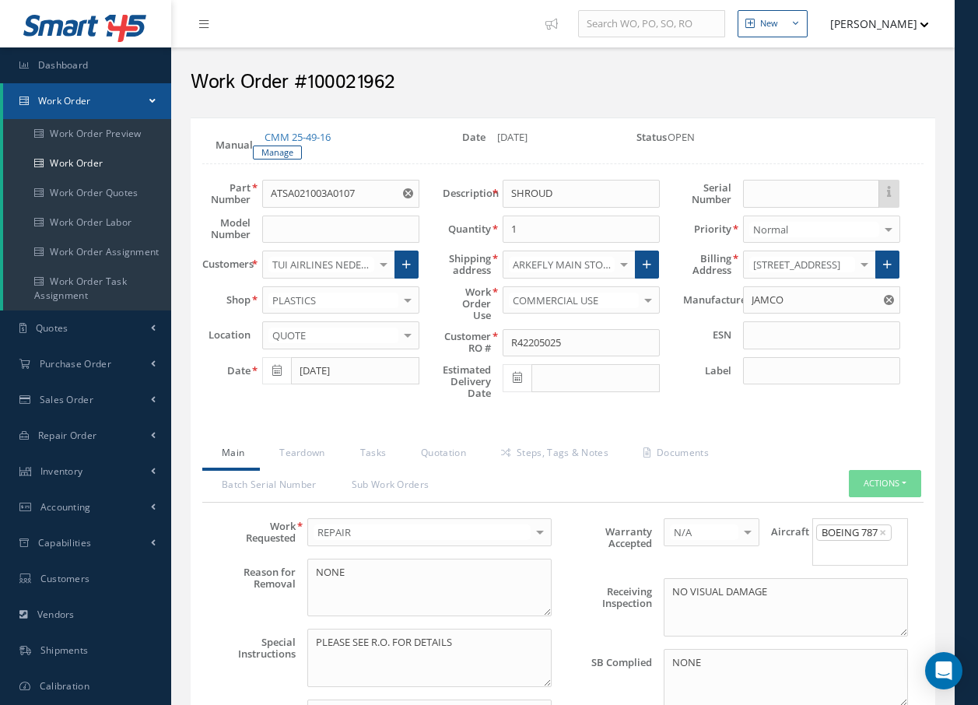
select select "25"
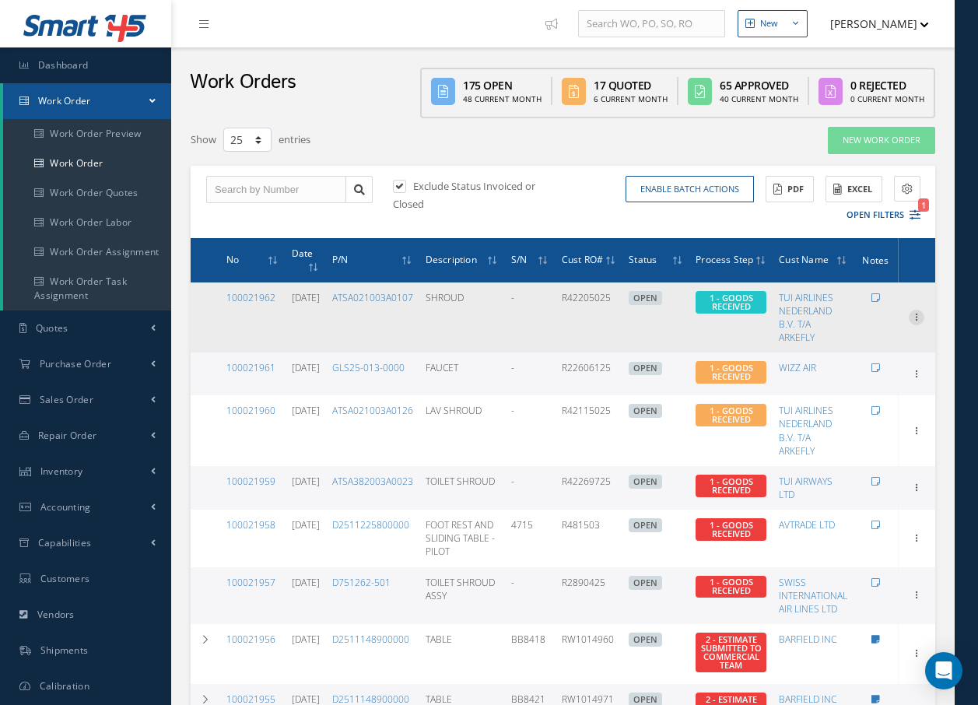
click at [915, 314] on icon at bounding box center [917, 316] width 16 height 12
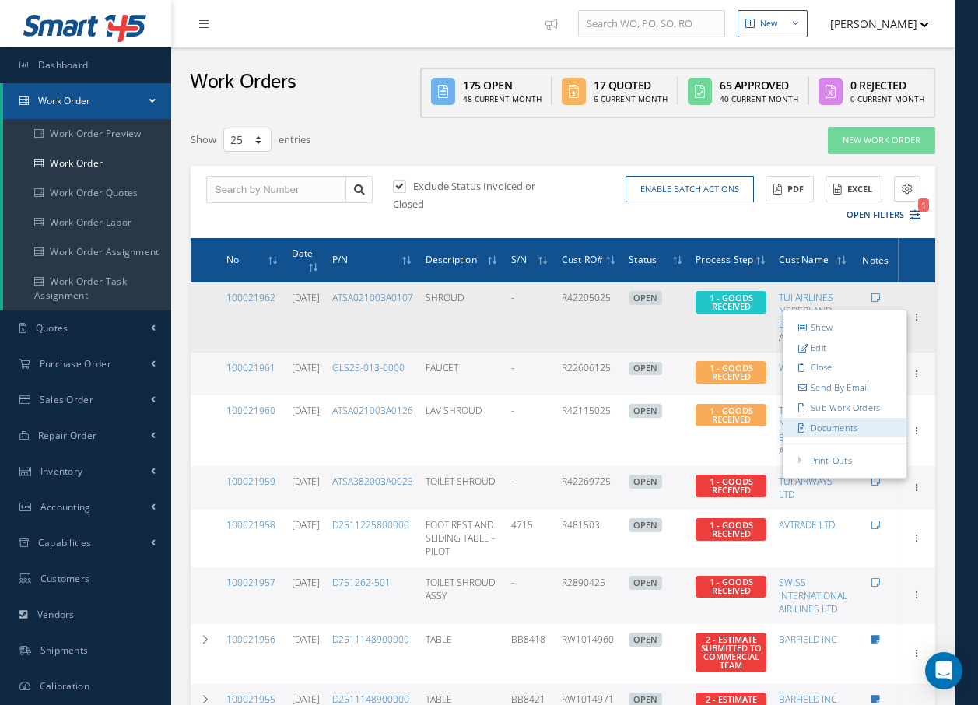
click at [839, 429] on link "Documents" at bounding box center [845, 428] width 123 height 20
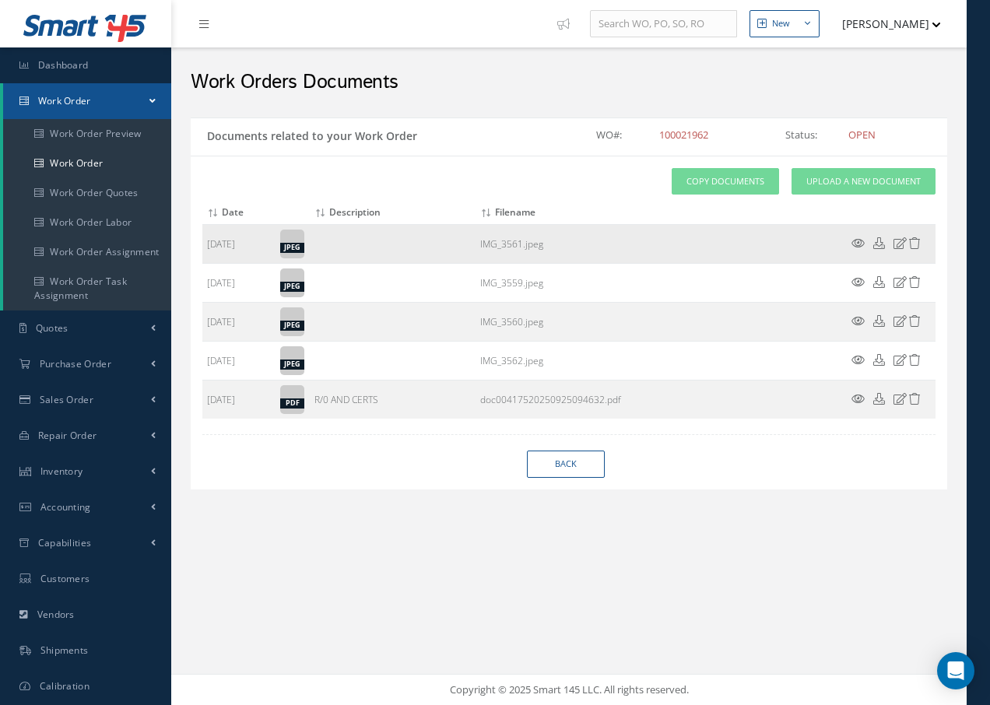
click at [860, 244] on icon at bounding box center [857, 243] width 13 height 12
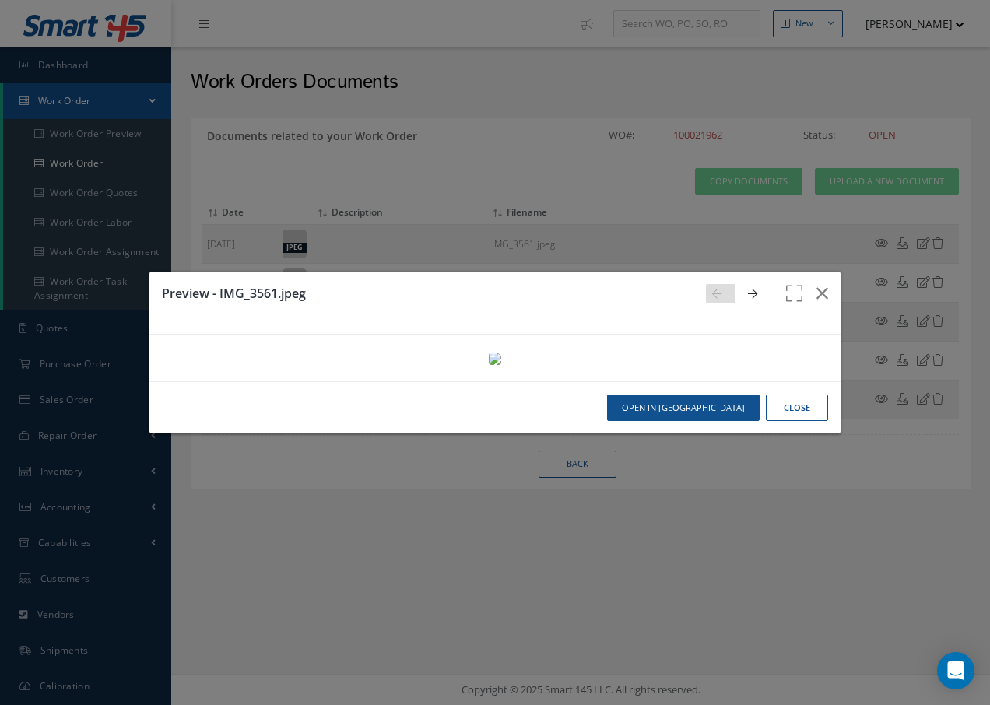
click at [792, 422] on button "Close" at bounding box center [797, 407] width 62 height 27
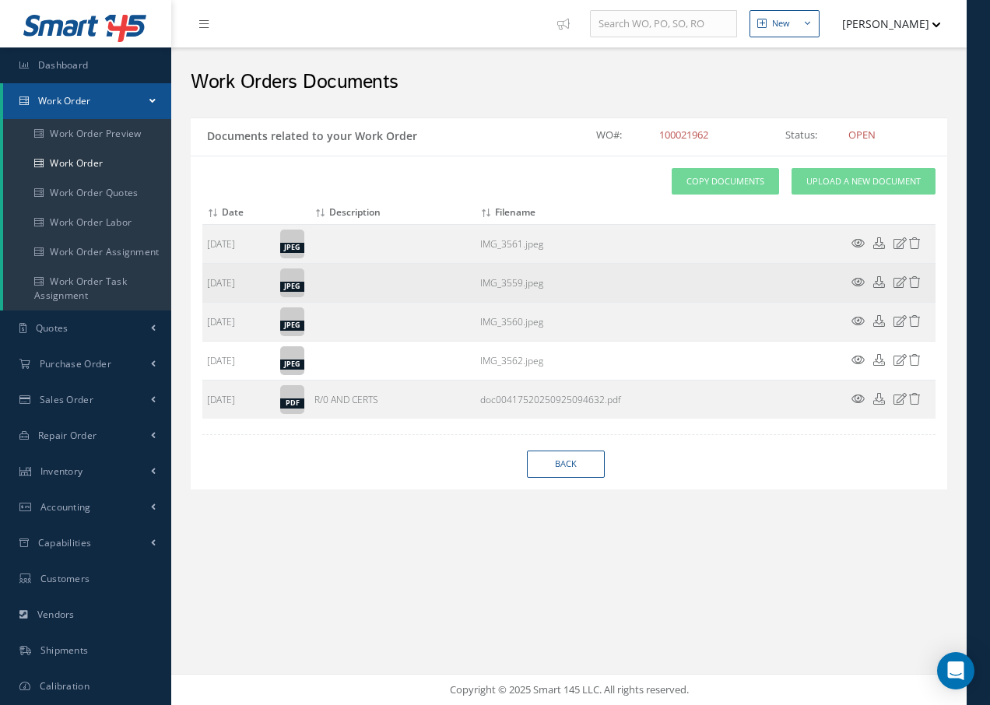
click at [854, 282] on icon at bounding box center [857, 282] width 13 height 12
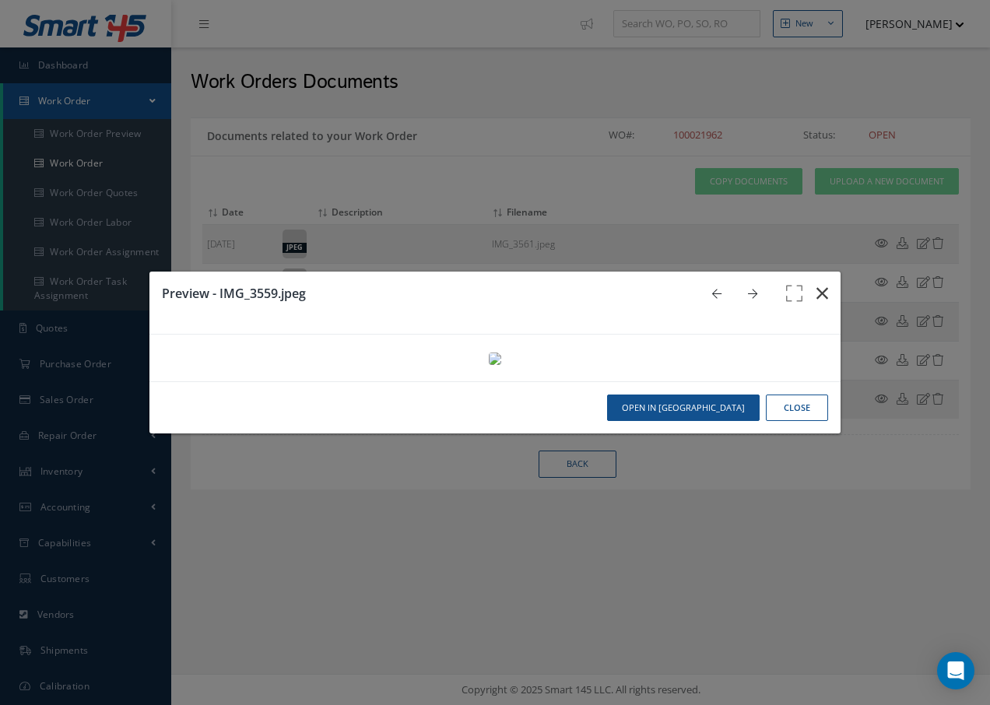
click at [816, 284] on icon "button" at bounding box center [822, 293] width 12 height 19
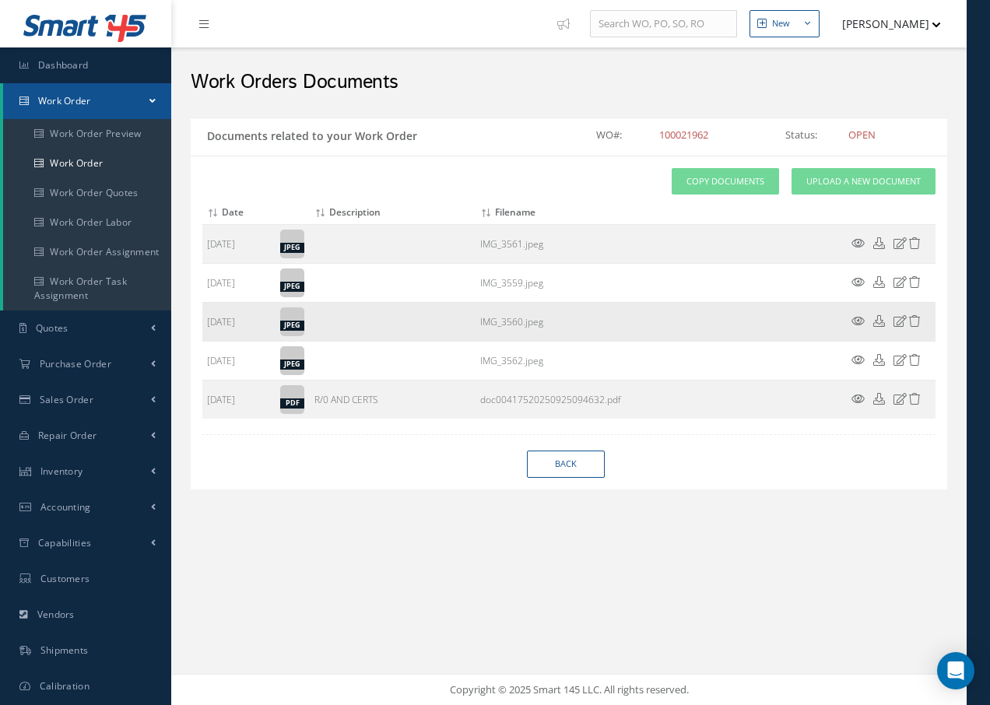
click at [855, 318] on icon at bounding box center [857, 321] width 13 height 12
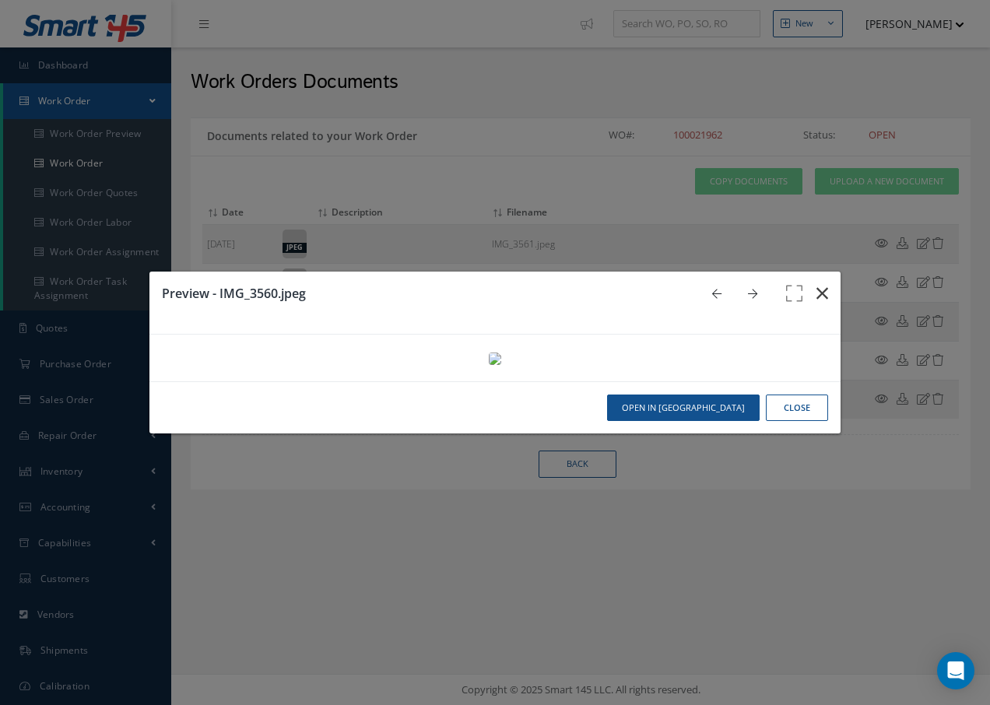
click at [816, 284] on icon "button" at bounding box center [822, 293] width 12 height 19
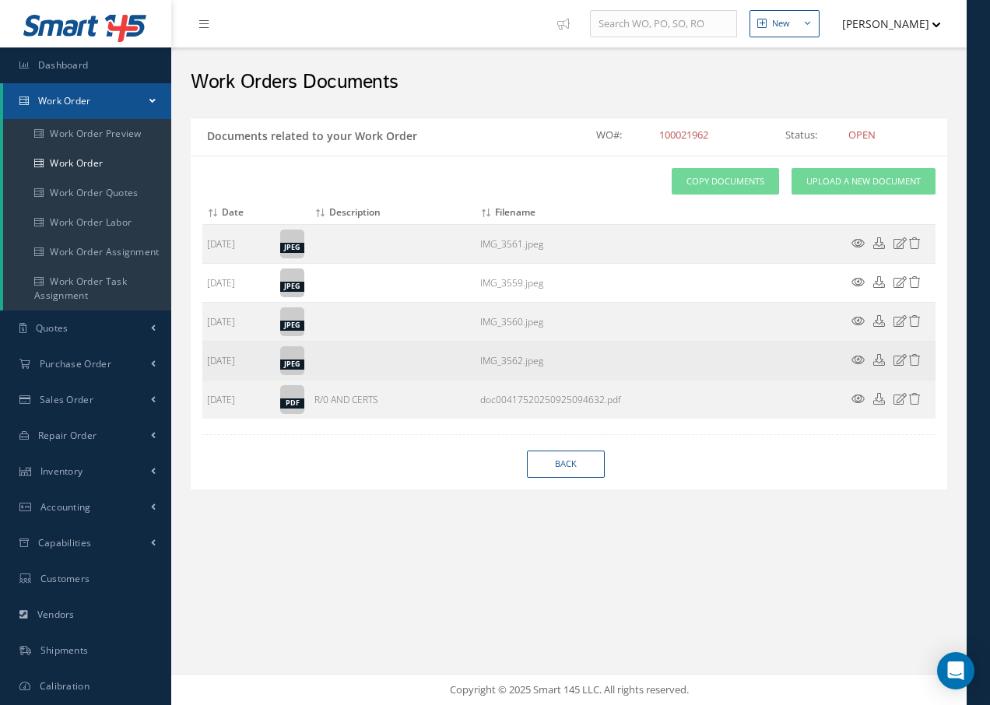
click at [861, 359] on icon at bounding box center [857, 360] width 13 height 12
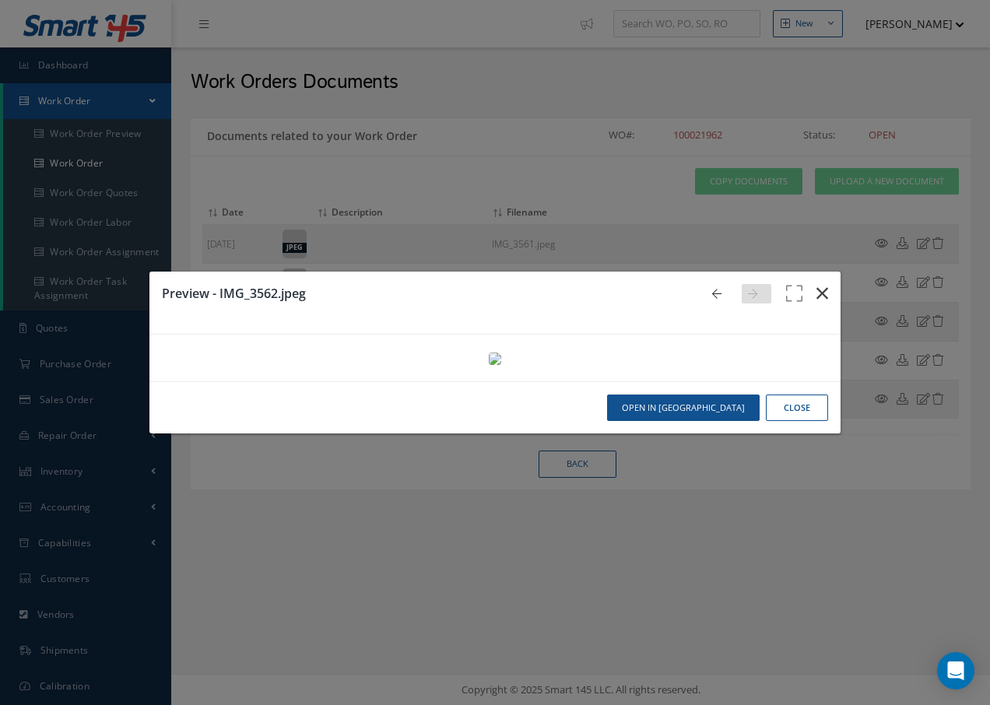
click at [818, 284] on icon "button" at bounding box center [822, 293] width 12 height 19
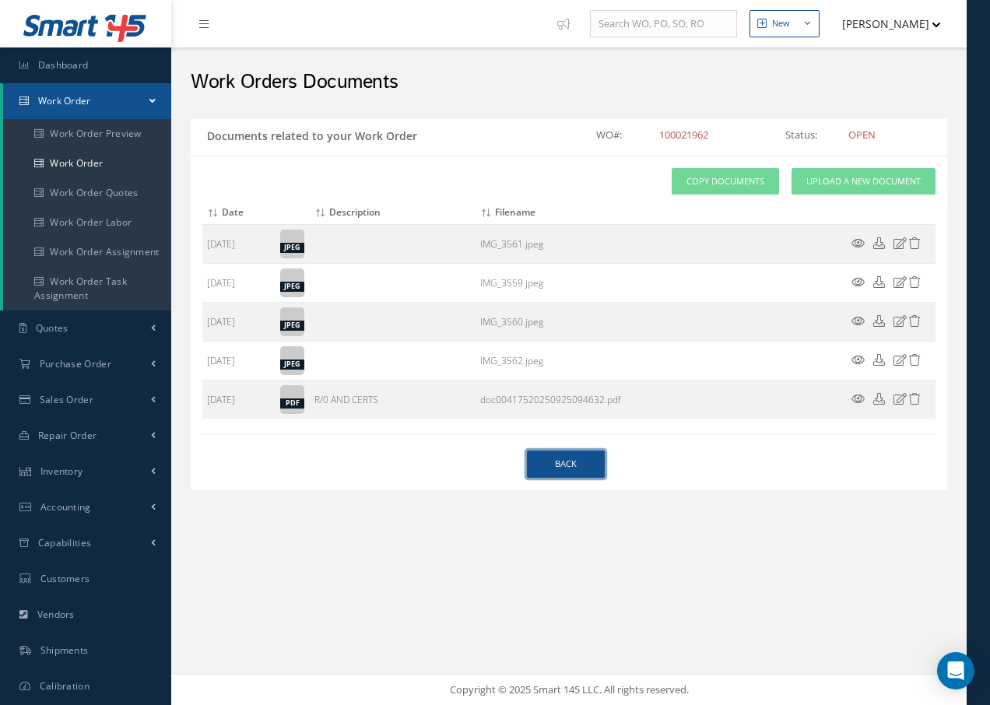
click at [570, 468] on link "Back" at bounding box center [566, 464] width 78 height 27
select select "25"
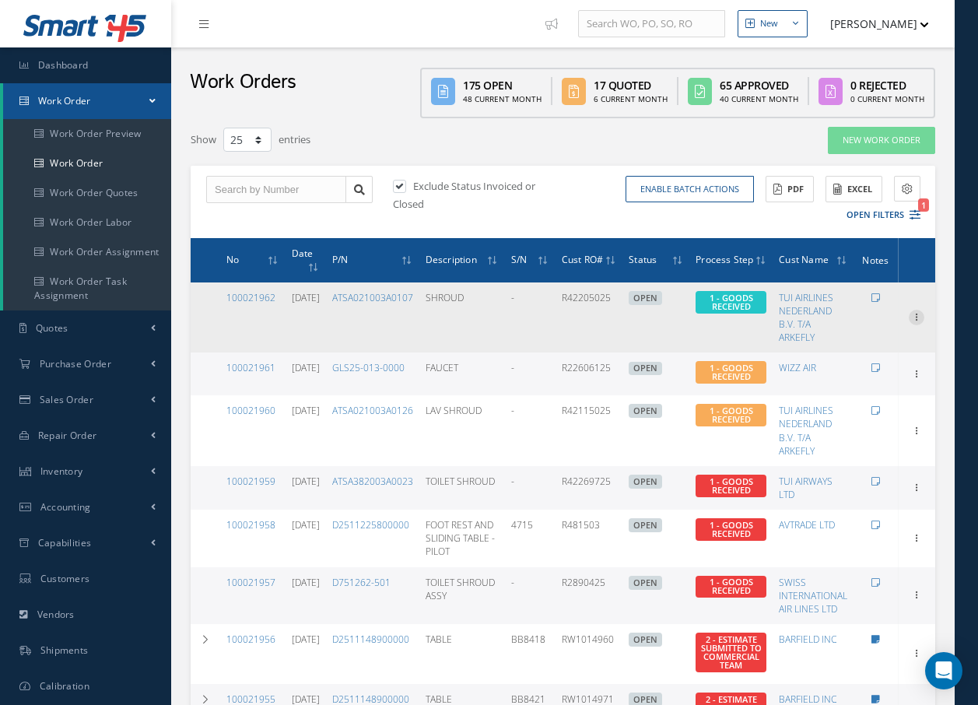
click at [919, 317] on icon at bounding box center [917, 316] width 16 height 12
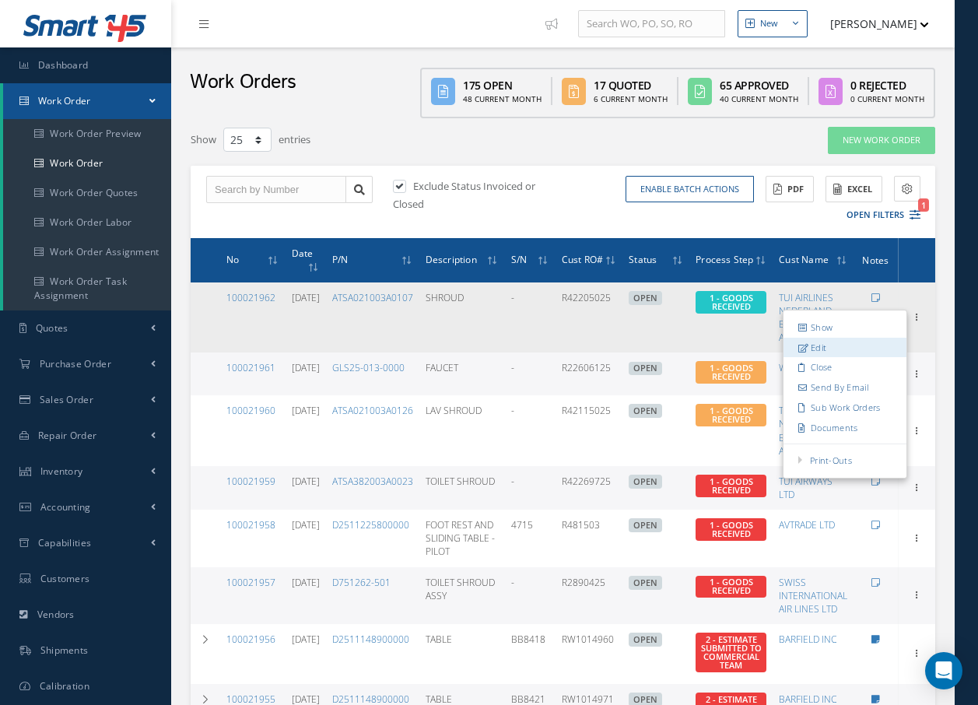
click at [816, 349] on link "Edit" at bounding box center [845, 348] width 123 height 20
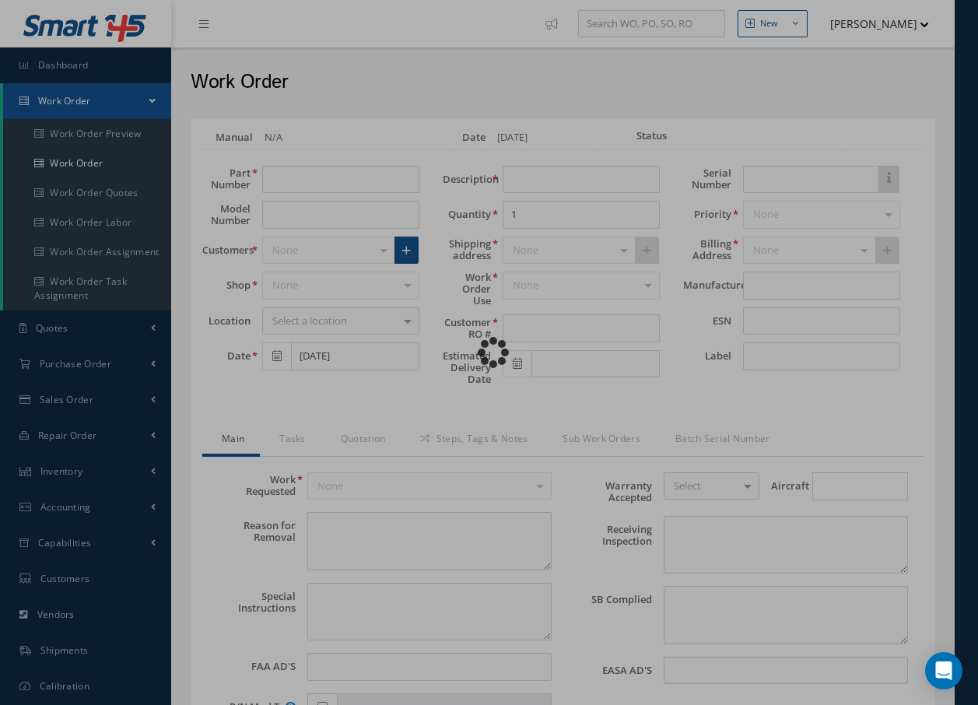
type input "ATSA021003A0107"
type input "SHROUD"
type input "R42205025"
type textarea "NONE"
type textarea "PLEASE SEE R.O. FOR DETAILS"
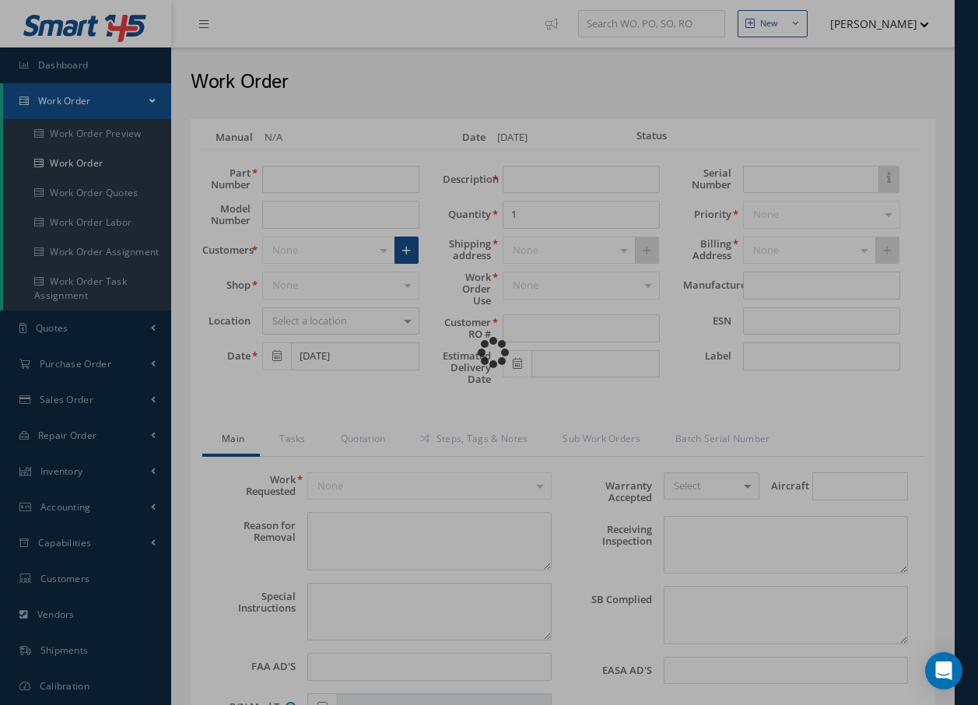
type input "NONE"
type textarea "NO VISUAL DAMAGE"
type textarea "NONE"
type input "NONE"
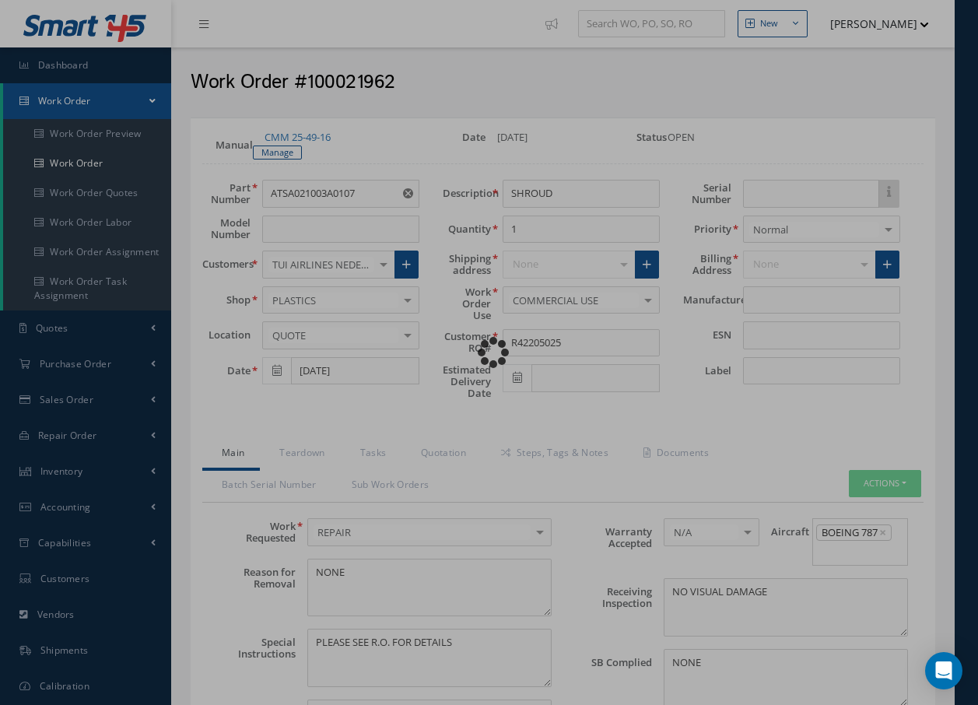
type input "JAMCO"
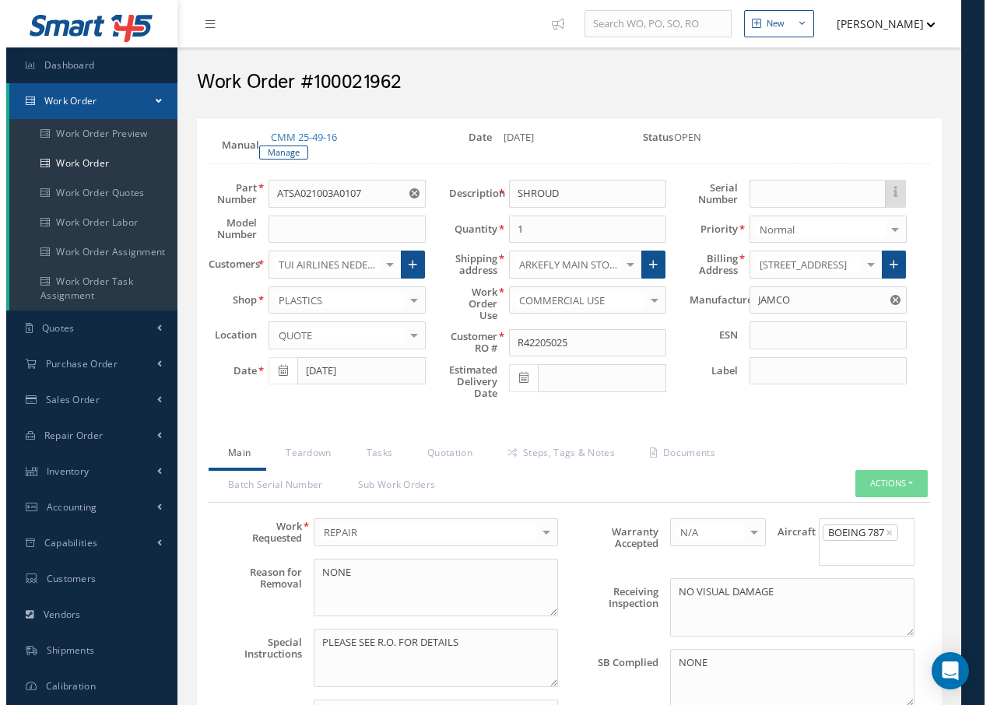
select select "25"
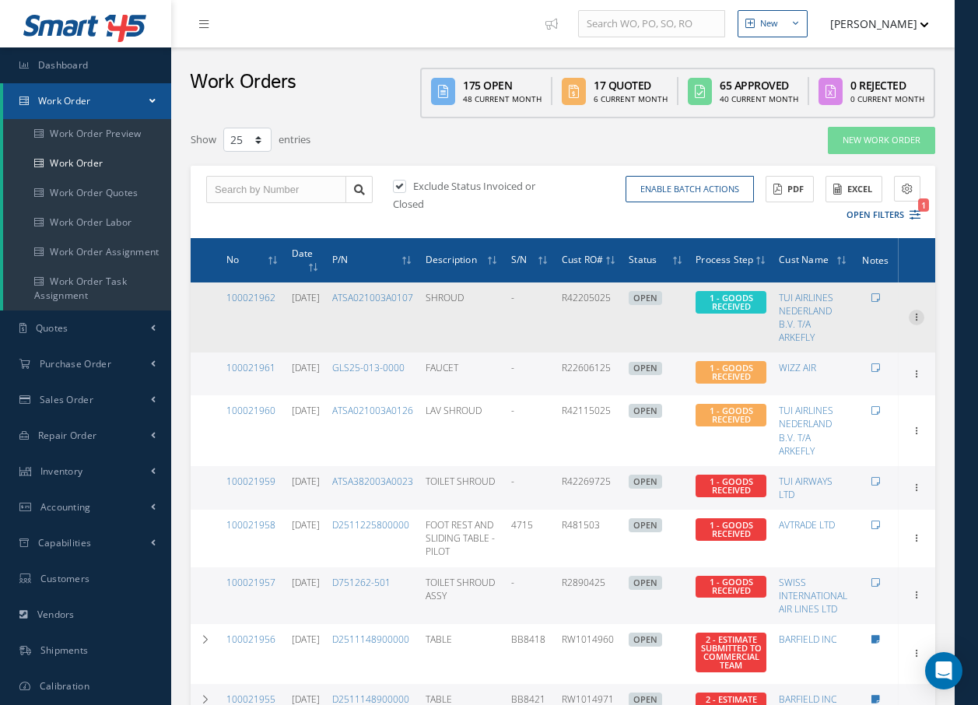
click at [920, 317] on icon at bounding box center [917, 316] width 16 height 12
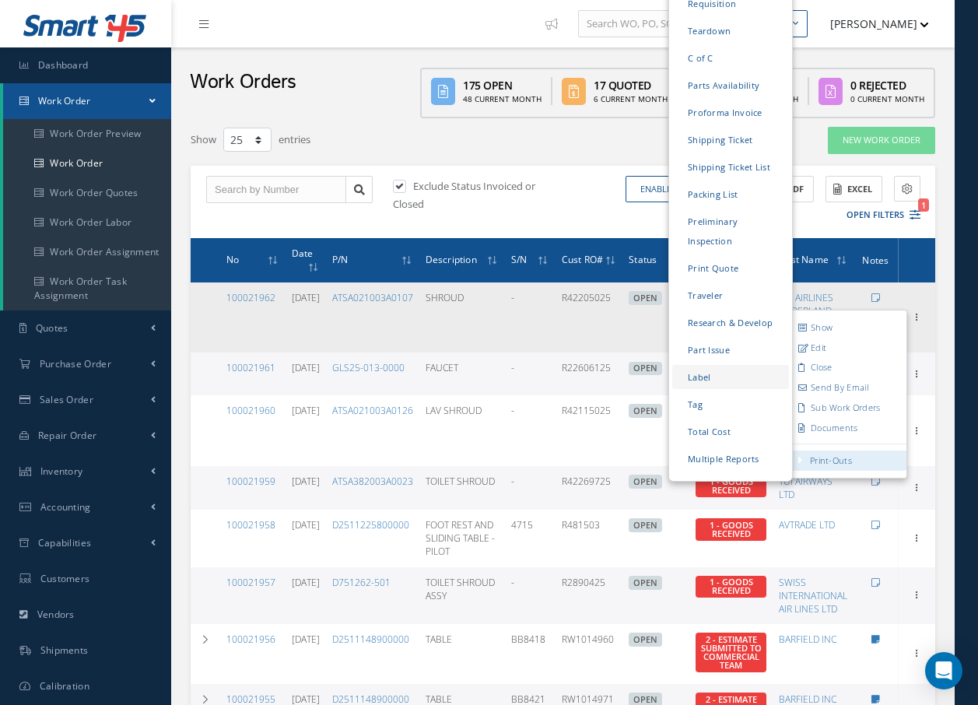
click at [713, 365] on link "Label" at bounding box center [730, 377] width 117 height 24
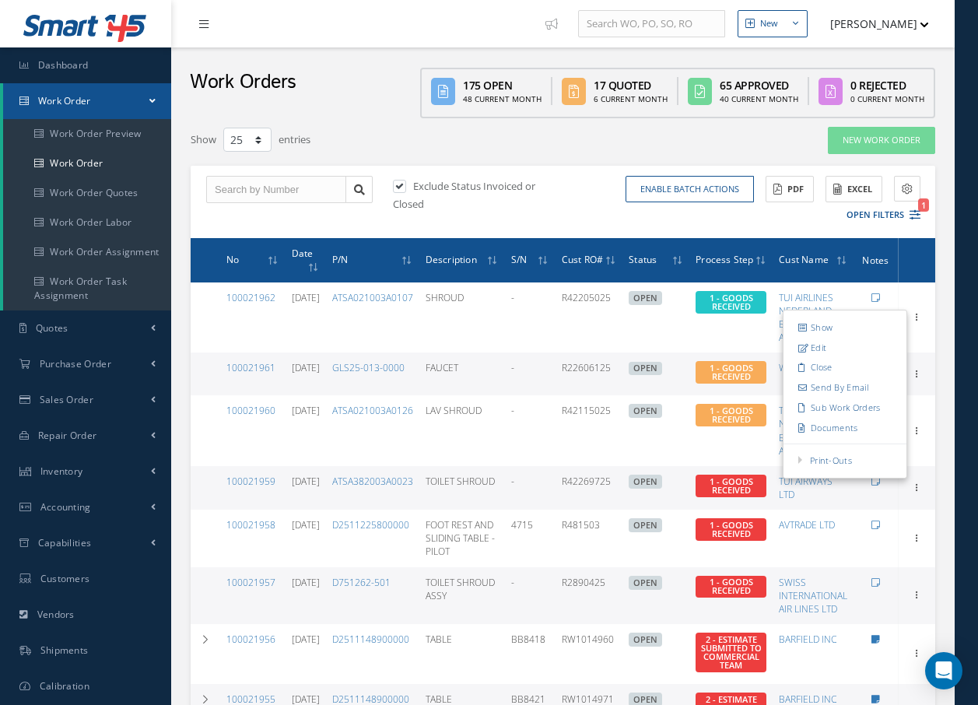
click at [202, 23] on icon at bounding box center [203, 24] width 9 height 11
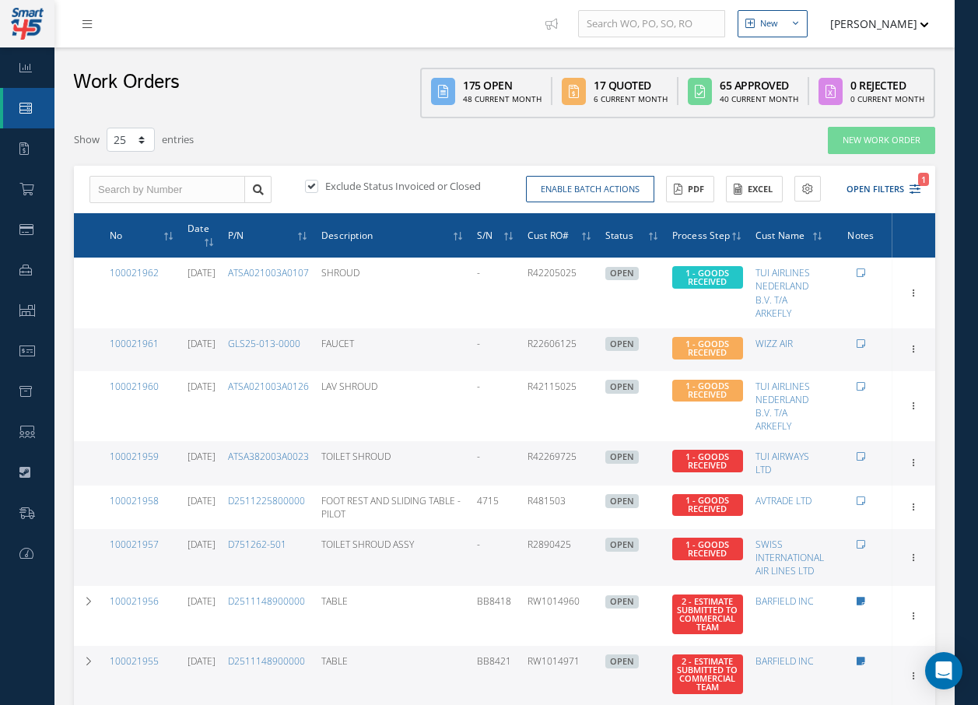
click at [876, 166] on div "Exclude Status Invoiced or Closed Enable batch actions Update Work Orders Close…" at bounding box center [504, 190] width 861 height 48
click at [876, 177] on button "Open Filters 1" at bounding box center [877, 190] width 88 height 26
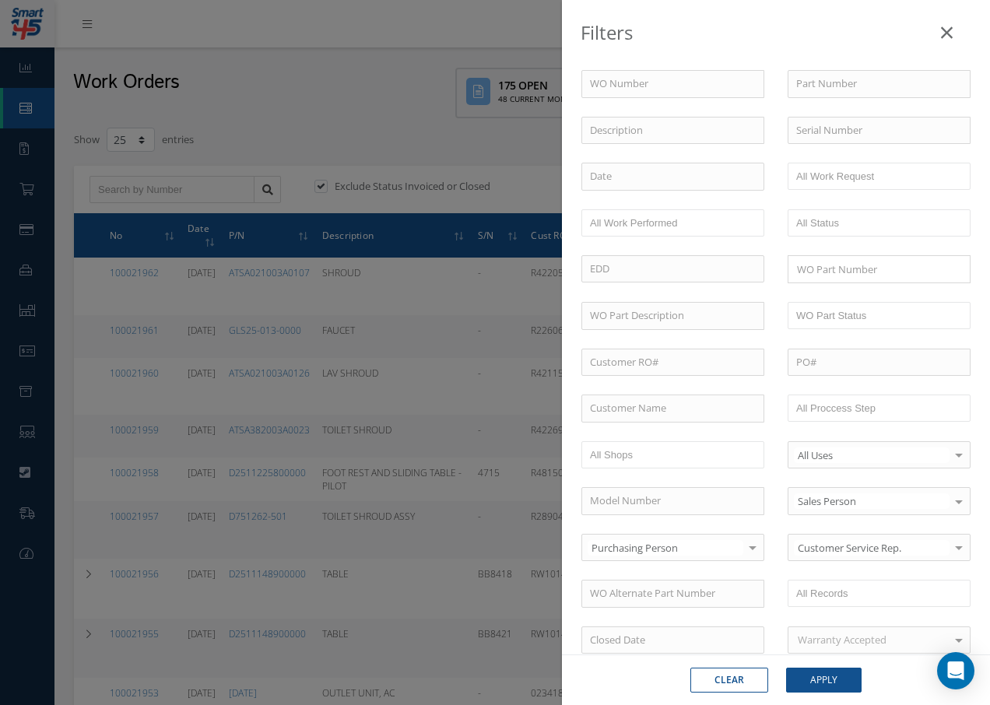
click at [332, 138] on div "Filters WO Number Part Number Description Serial Number - BER CERTIFICATION FIL…" at bounding box center [495, 352] width 990 height 705
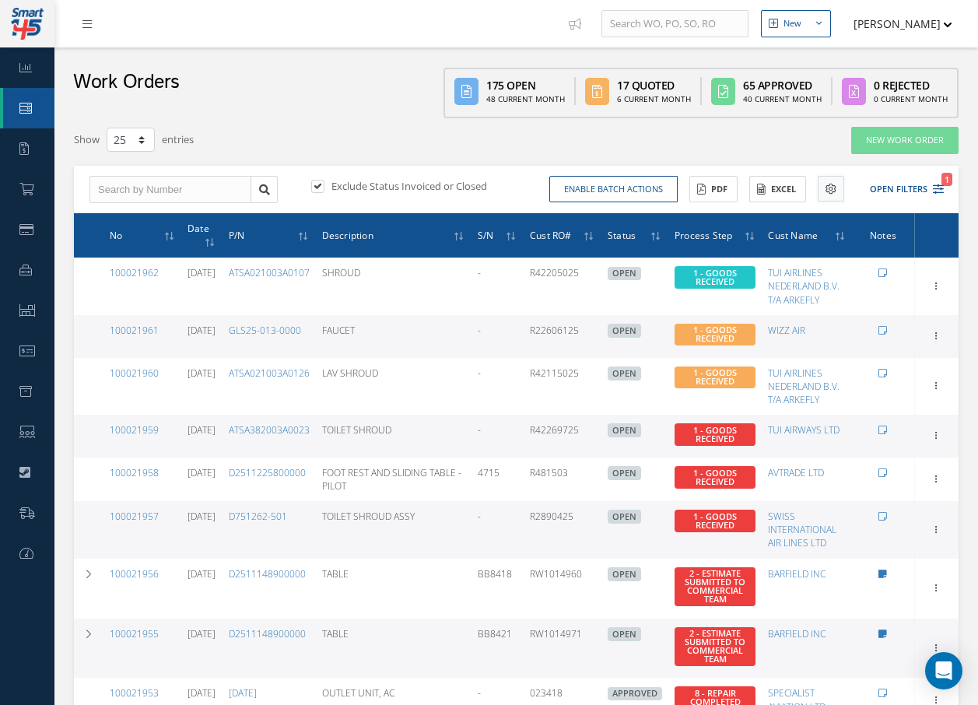
click at [826, 186] on icon at bounding box center [831, 189] width 11 height 11
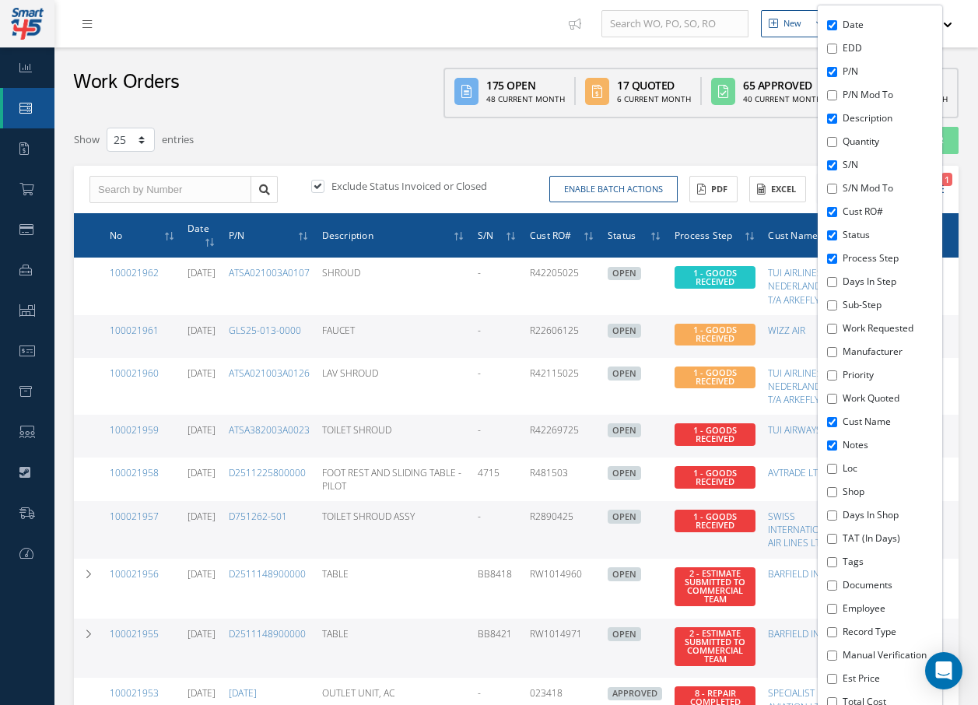
scroll to position [311, 0]
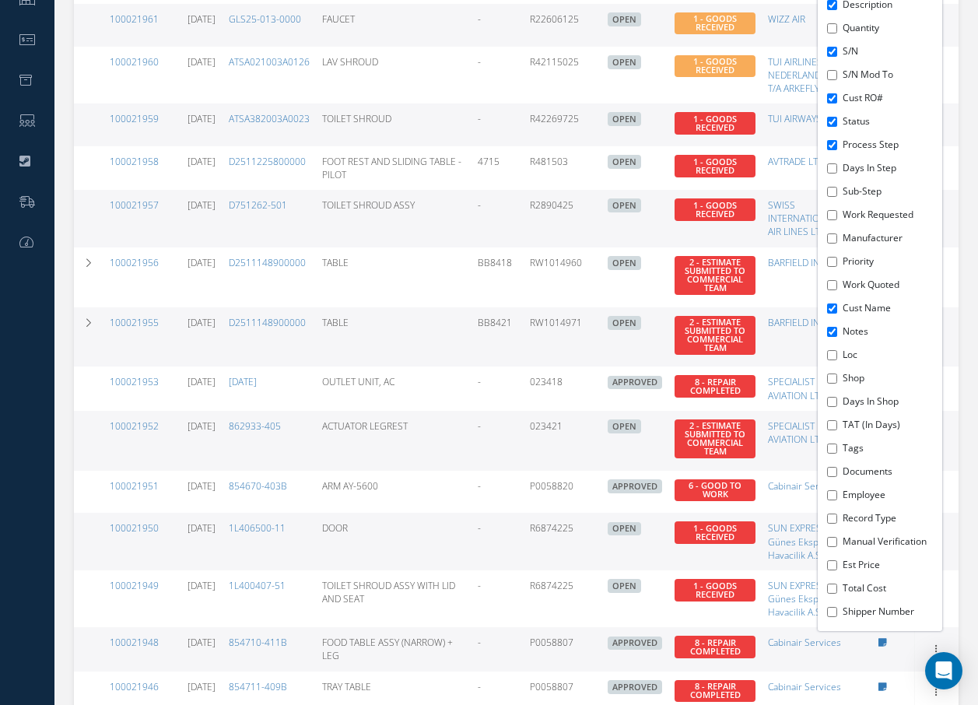
click at [851, 453] on label "Tags" at bounding box center [891, 448] width 96 height 14
click at [837, 453] on input "Tags" at bounding box center [832, 449] width 10 height 10
checkbox input "true"
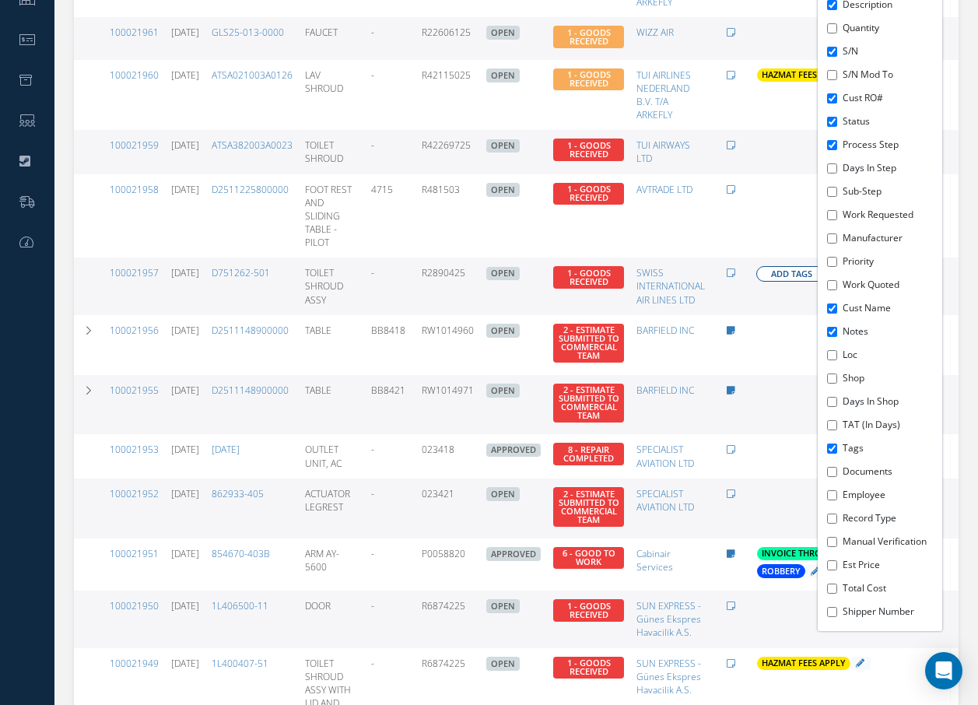
click at [779, 268] on button "Add Tags" at bounding box center [791, 274] width 71 height 16
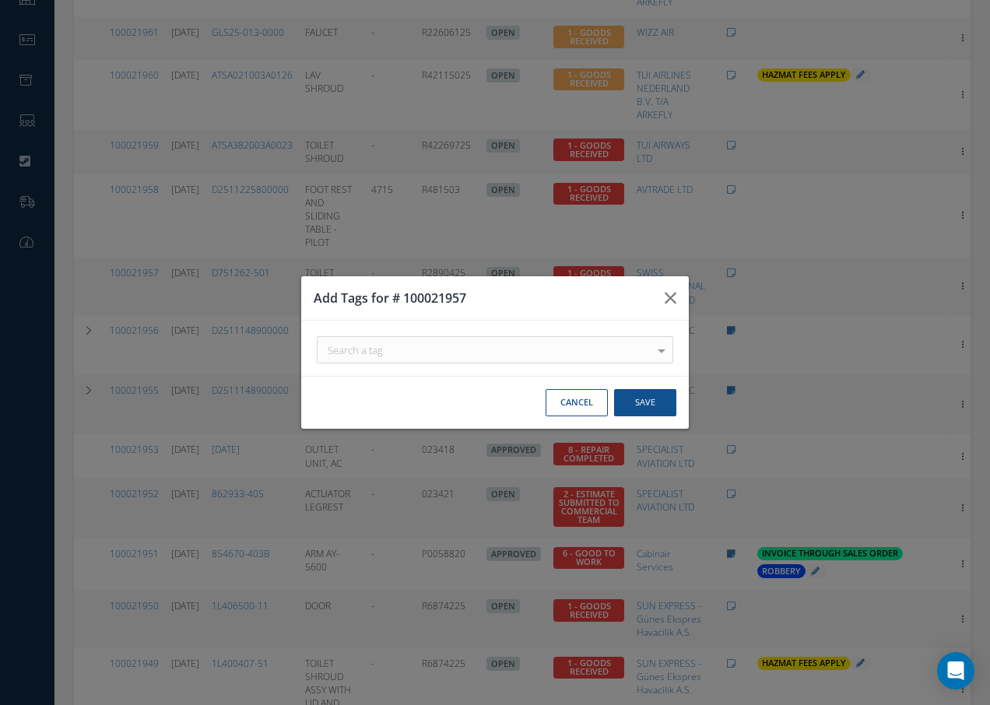
click at [763, 261] on div "Add Tags for # 100021957 Search a tag 21G ORDER For use on 21G Orders. A220 FIT…" at bounding box center [495, 352] width 990 height 705
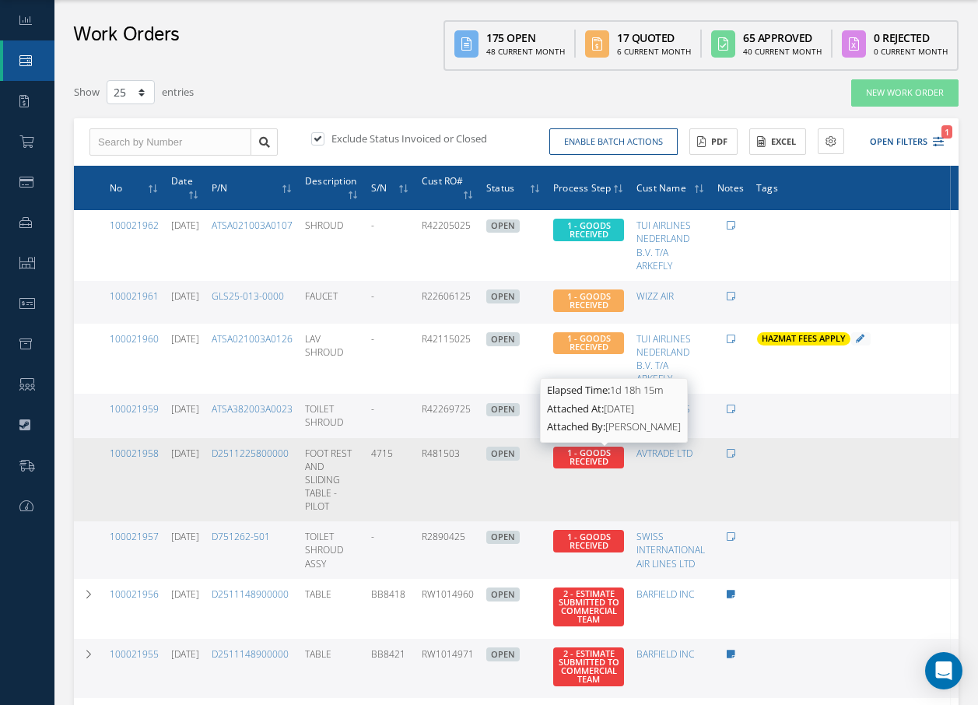
scroll to position [0, 0]
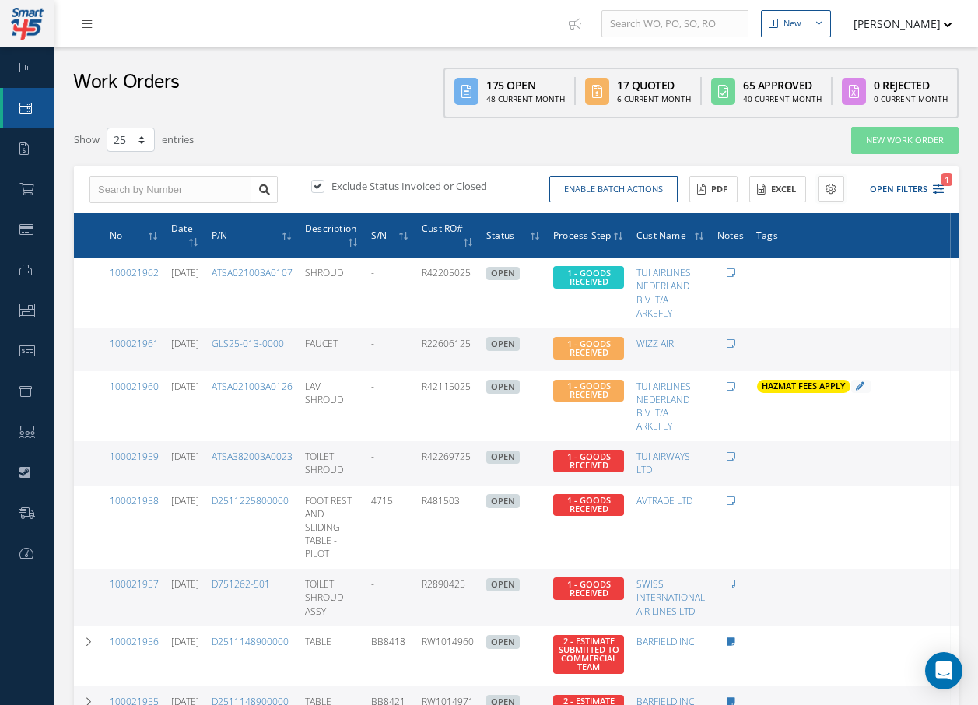
click at [832, 189] on icon at bounding box center [831, 189] width 11 height 11
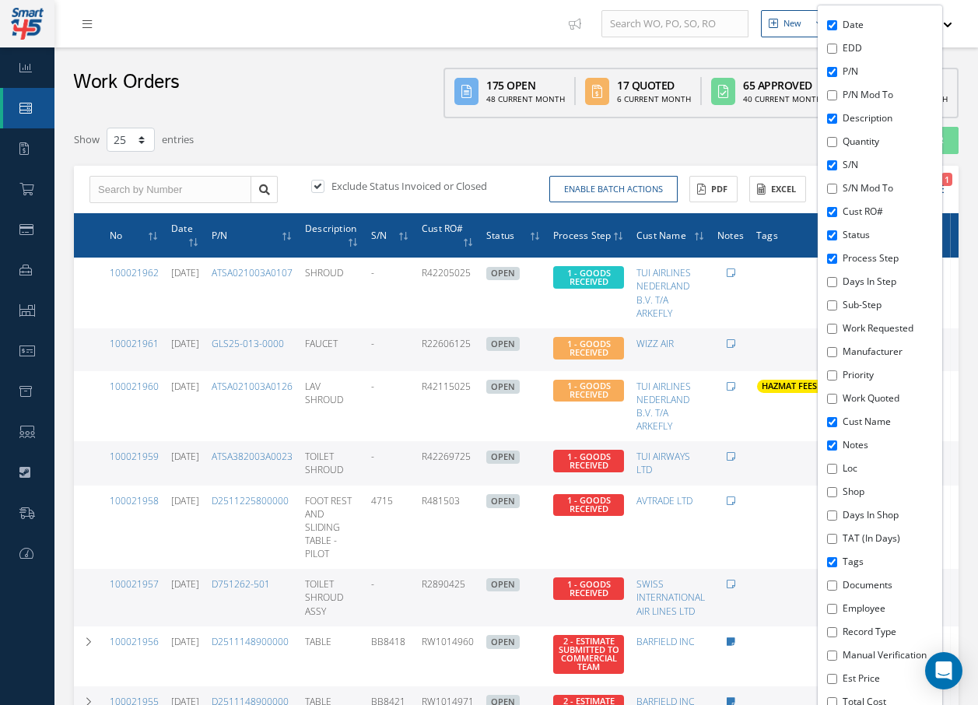
click at [850, 147] on label "Quantity" at bounding box center [891, 142] width 96 height 14
click at [837, 147] on input "Quantity" at bounding box center [832, 142] width 10 height 10
checkbox input "true"
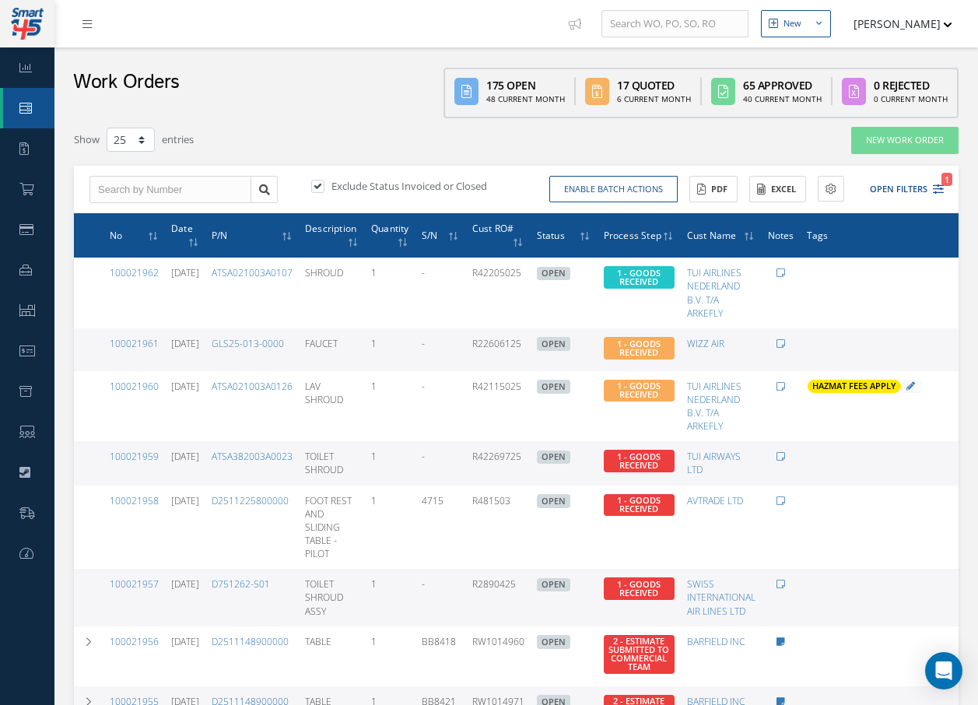
click at [829, 235] on span "Tags" at bounding box center [818, 234] width 22 height 15
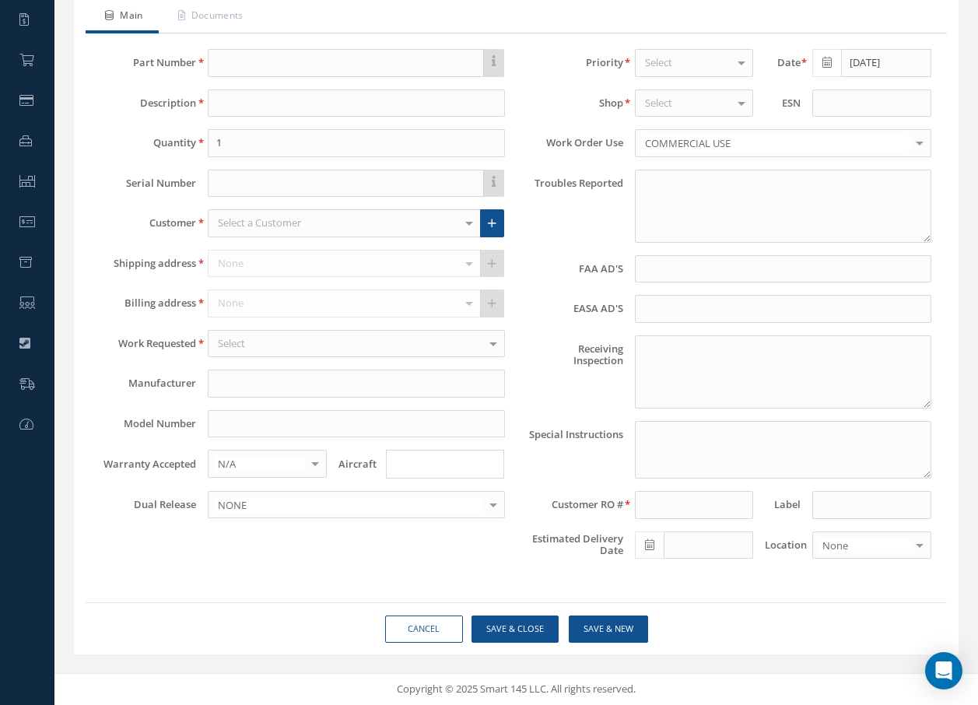
type textarea "NONE"
type input "NONE"
type textarea "NO VISUAL DAMAGE"
type textarea "PLEASE SEE R.O. FOR DETAILS"
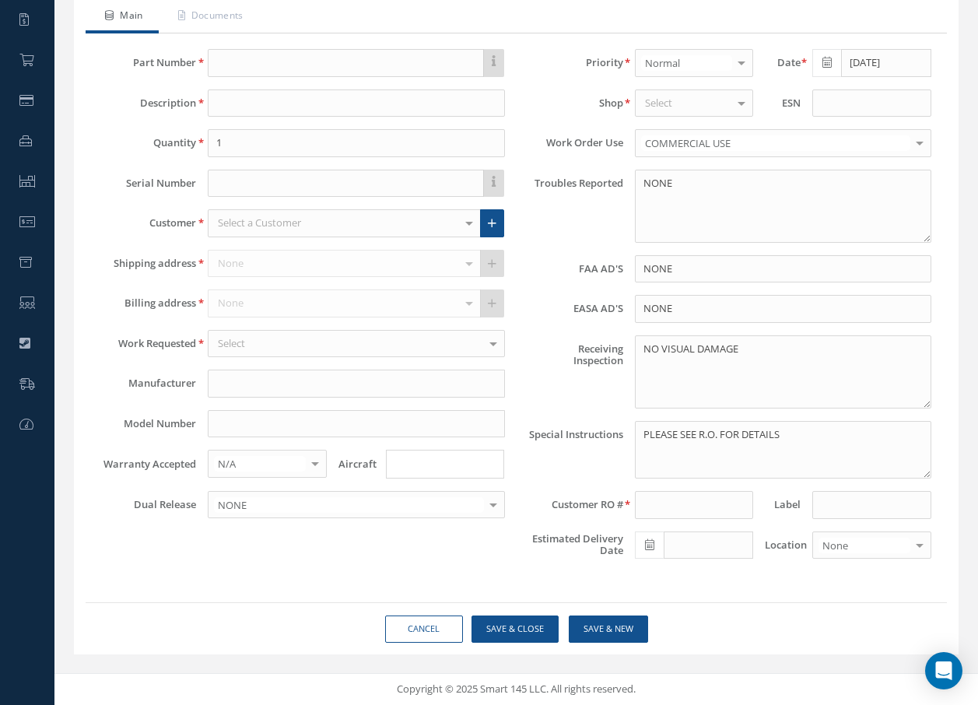
select select "25"
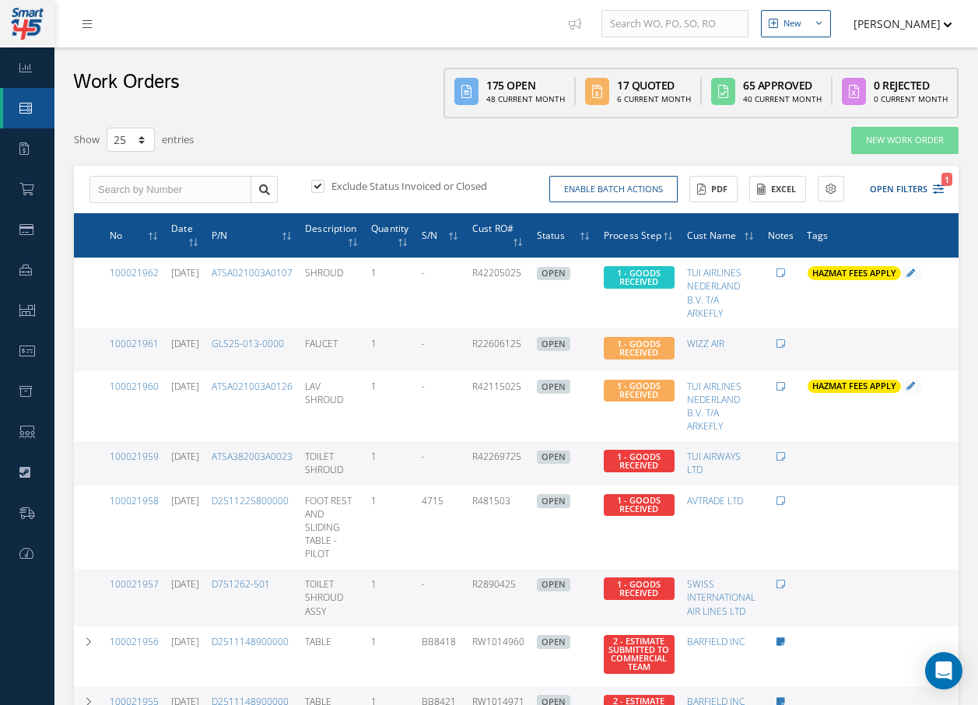
click at [829, 237] on span "Tags" at bounding box center [818, 234] width 22 height 15
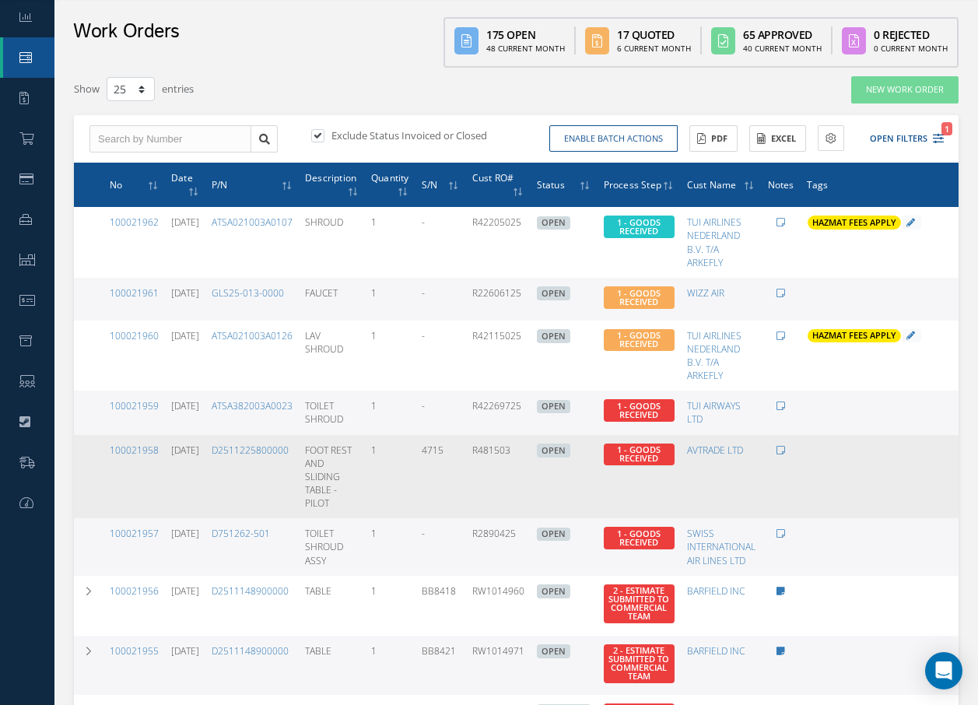
scroll to position [78, 0]
